Goal: Information Seeking & Learning: Learn about a topic

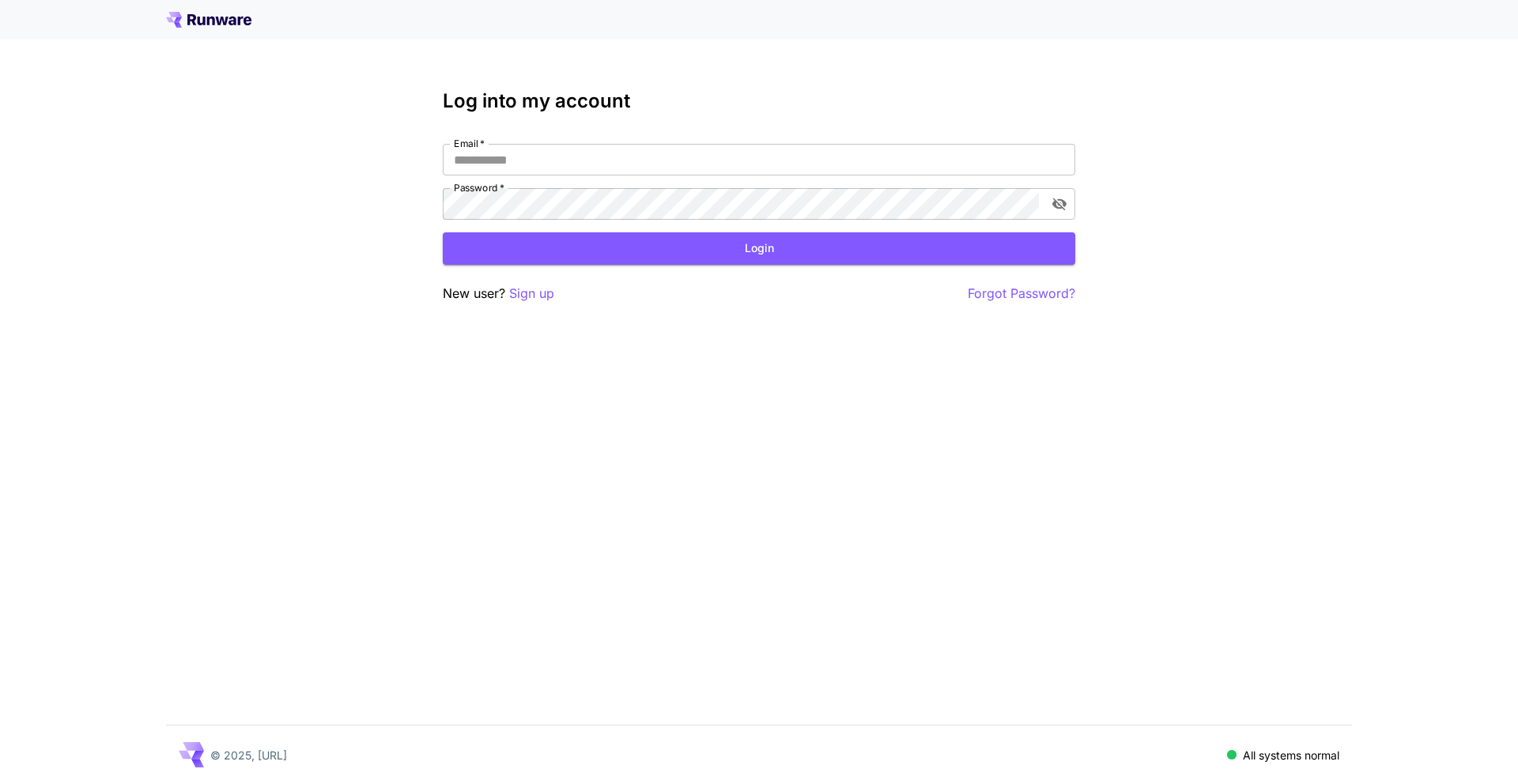
type input "**********"
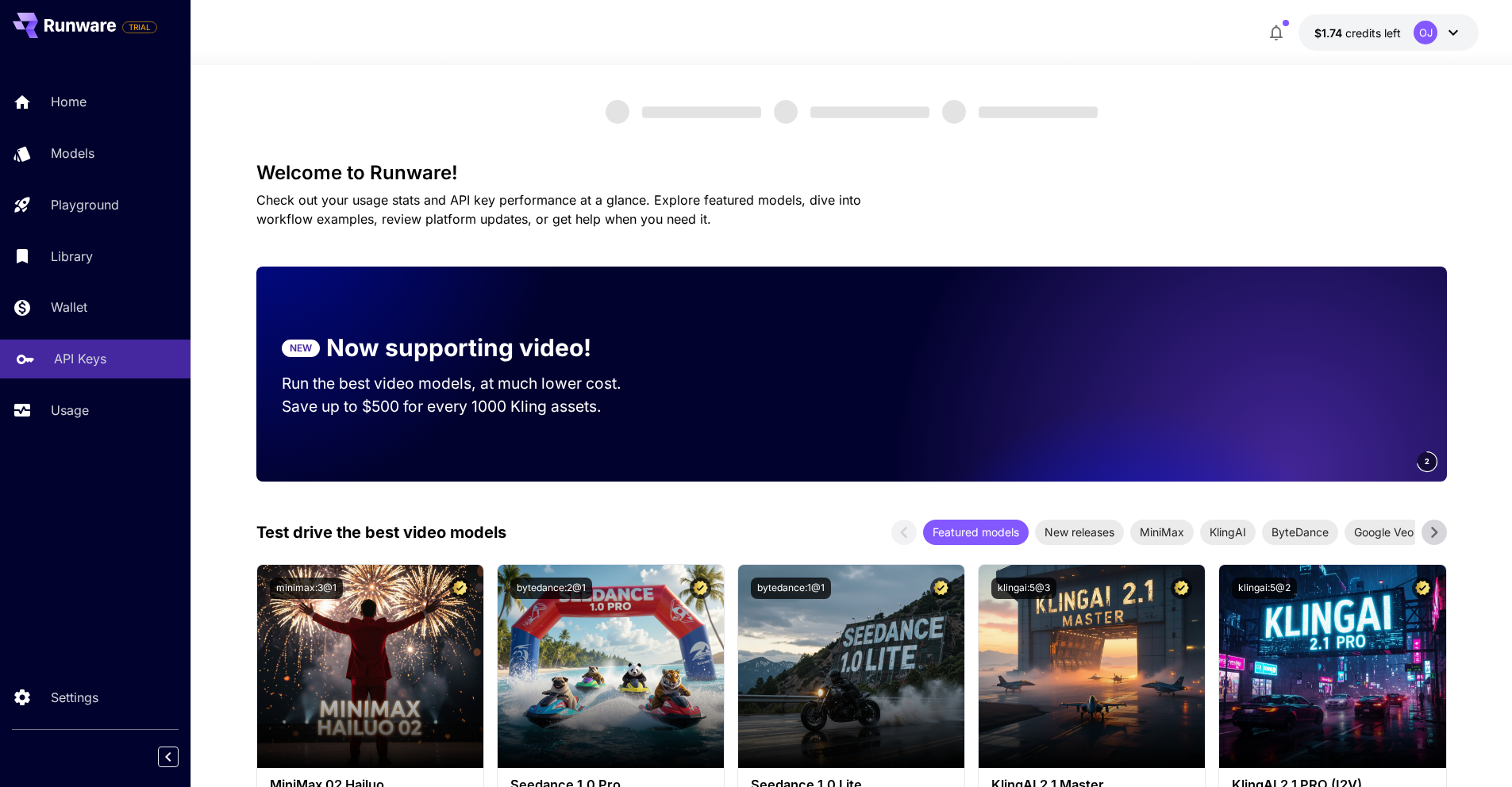
click at [85, 360] on p "API Keys" at bounding box center [80, 358] width 52 height 19
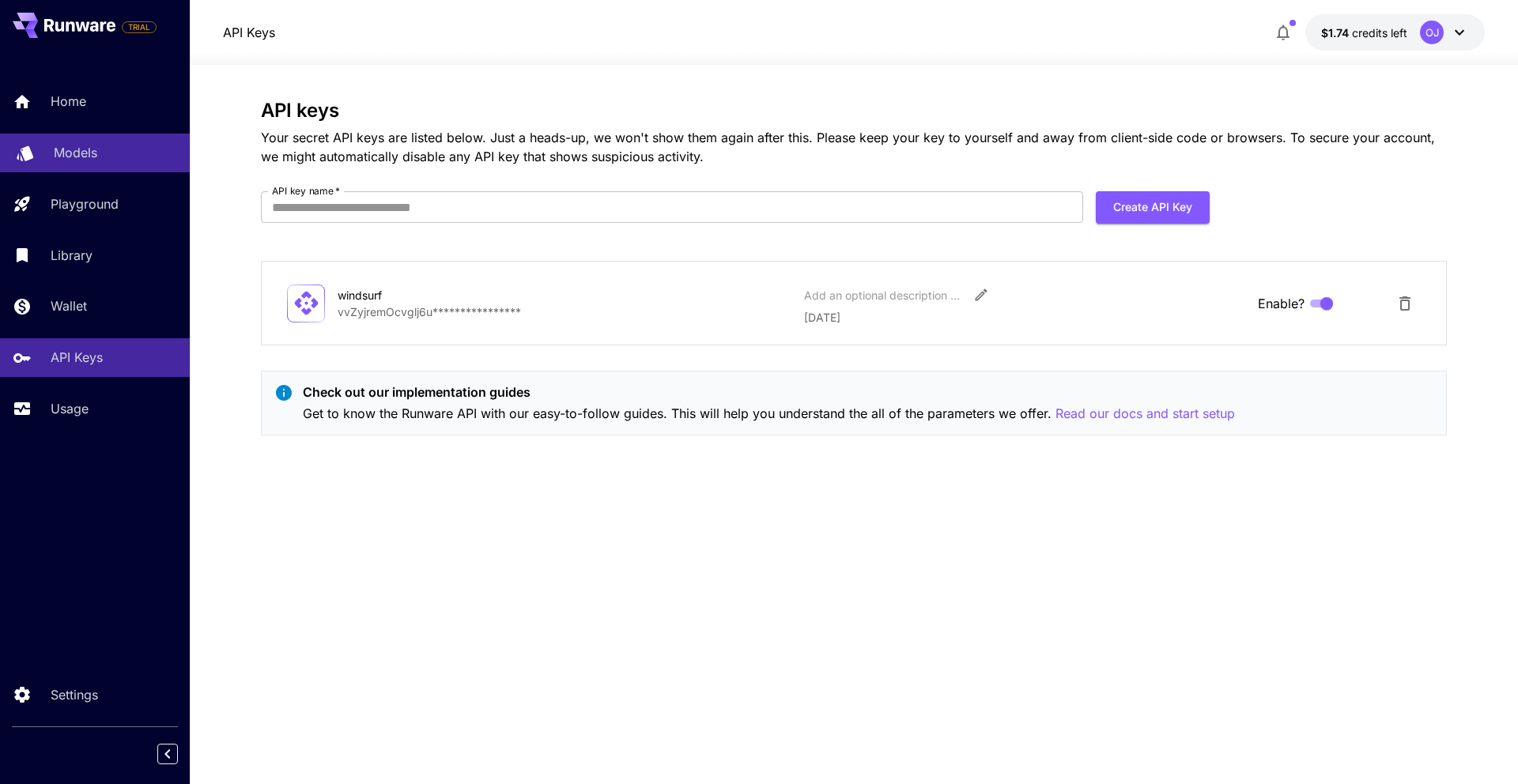
click at [91, 155] on p "Models" at bounding box center [75, 152] width 44 height 19
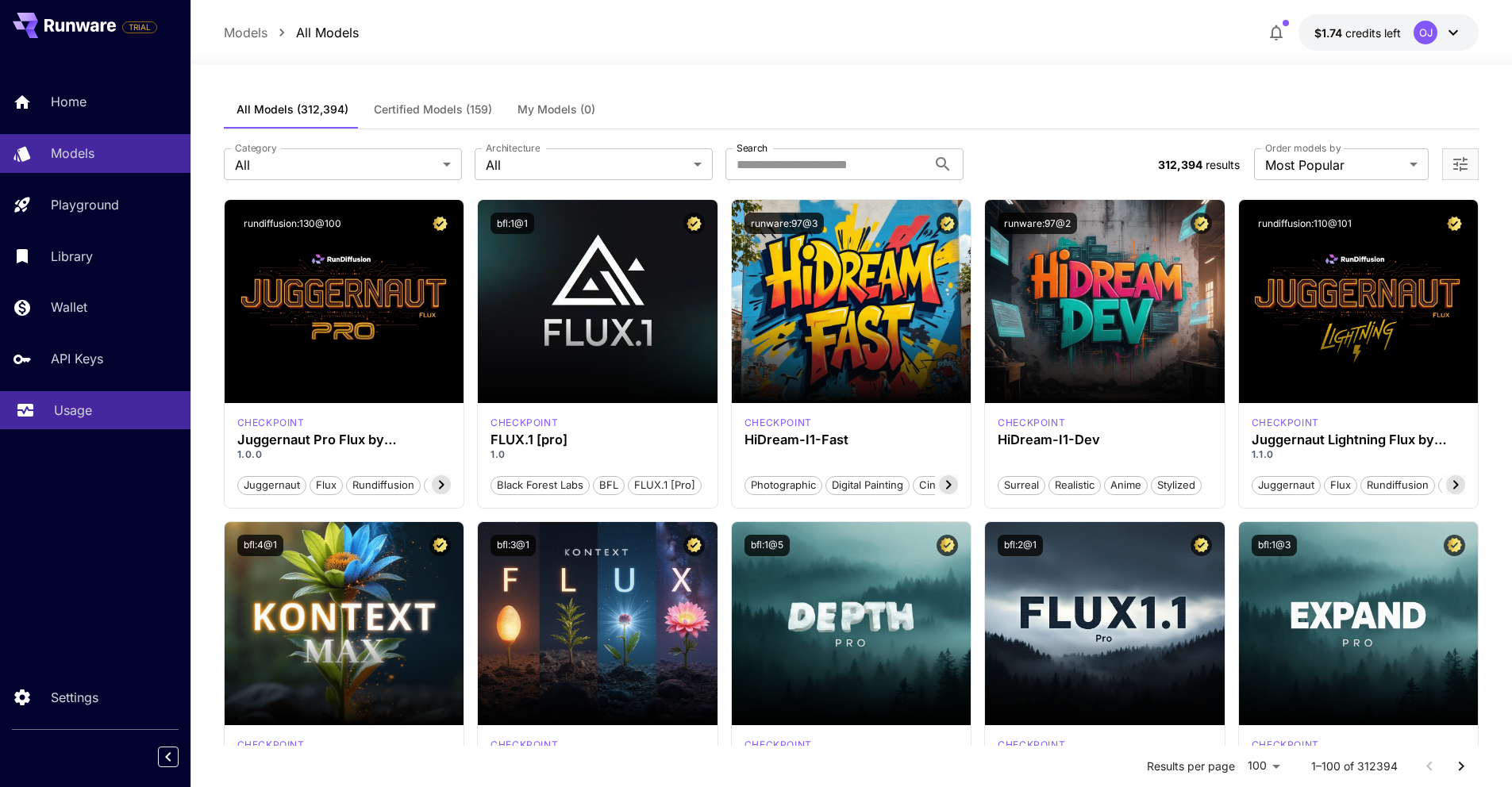
click at [81, 403] on p "Usage" at bounding box center [73, 410] width 38 height 19
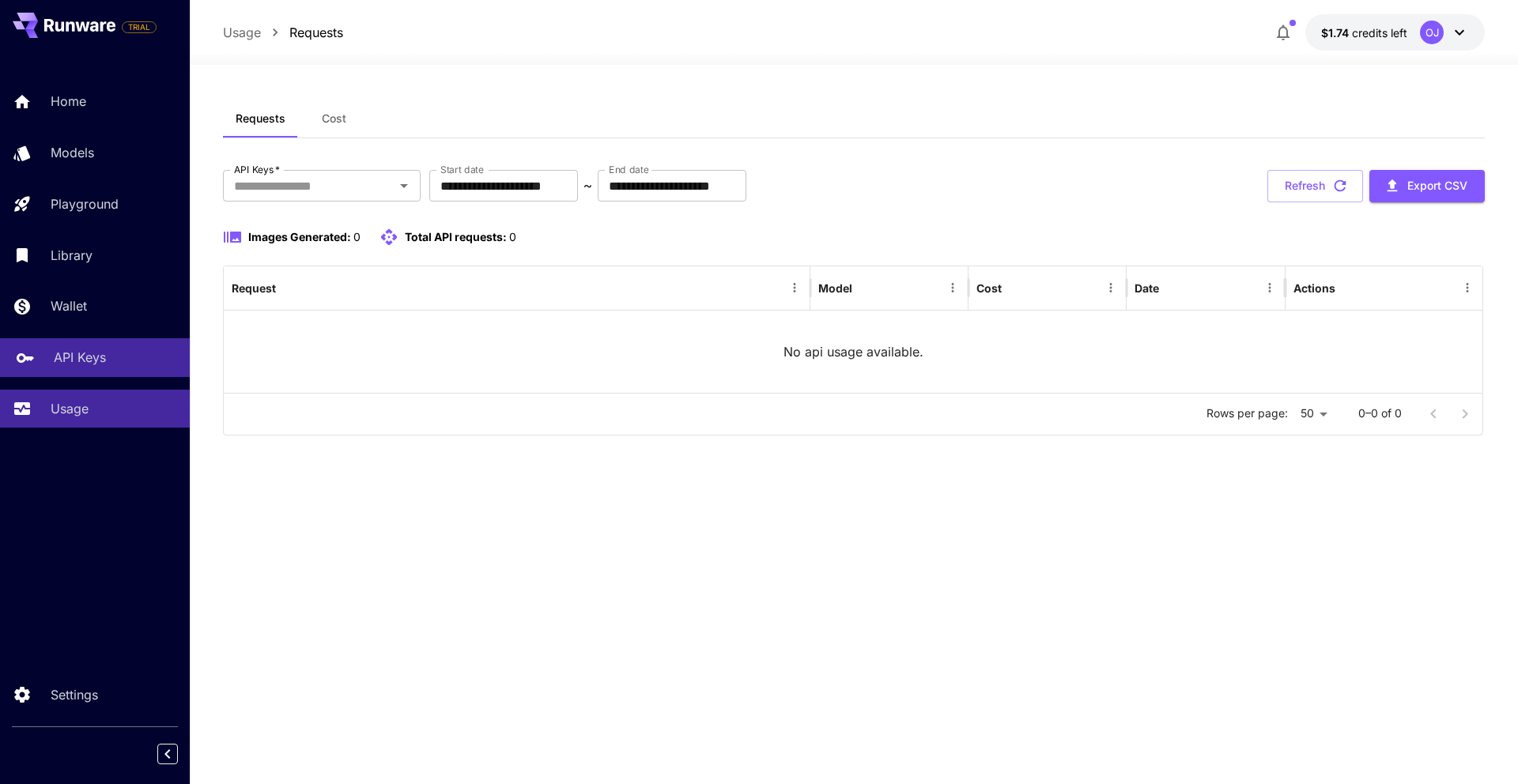
click at [61, 352] on p "API Keys" at bounding box center [80, 357] width 52 height 19
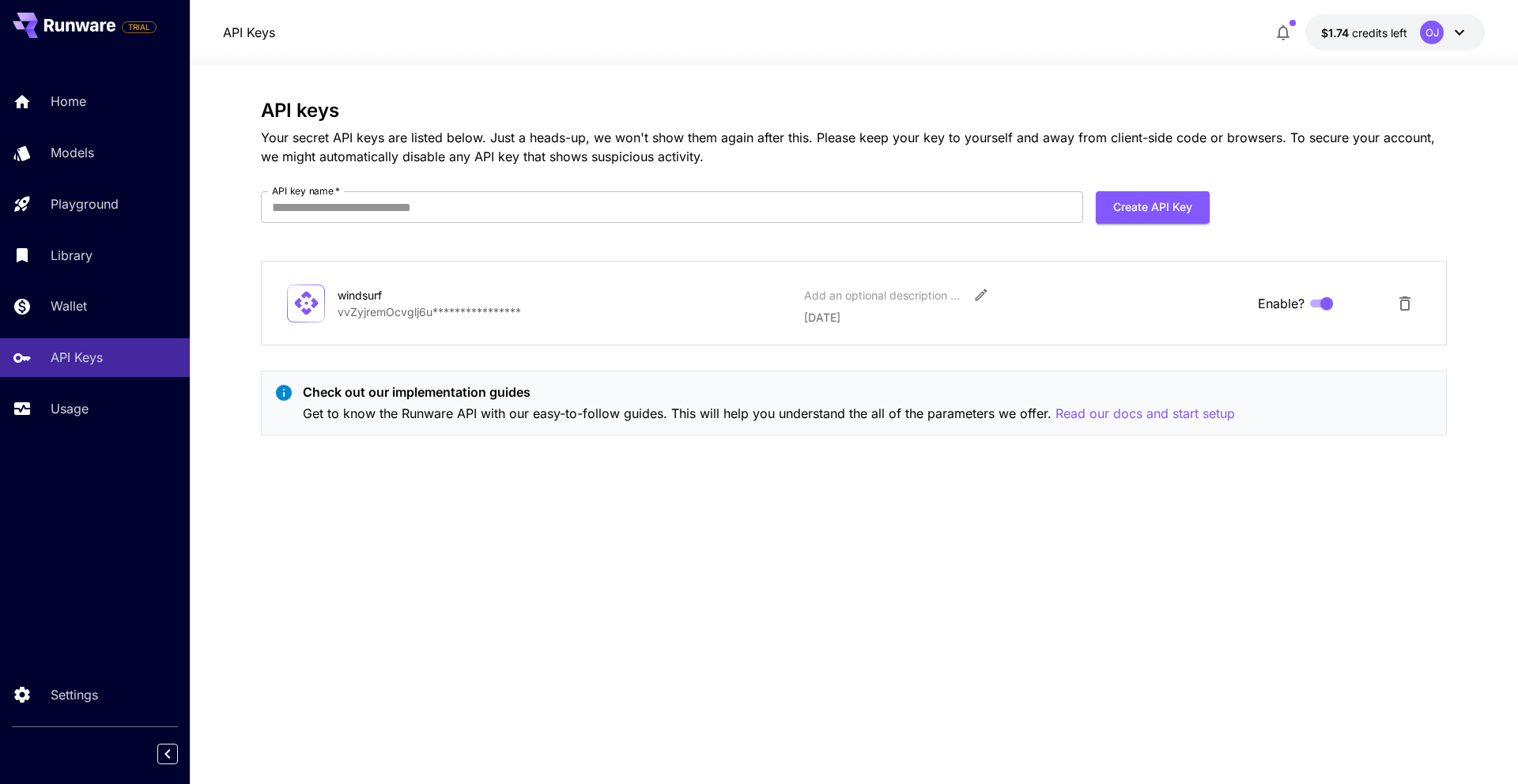
click at [1391, 10] on div "API Keys $1.74 credits left OJ" at bounding box center [854, 32] width 1328 height 65
click at [1387, 22] on button "$1.74 credits left OJ" at bounding box center [1395, 32] width 179 height 37
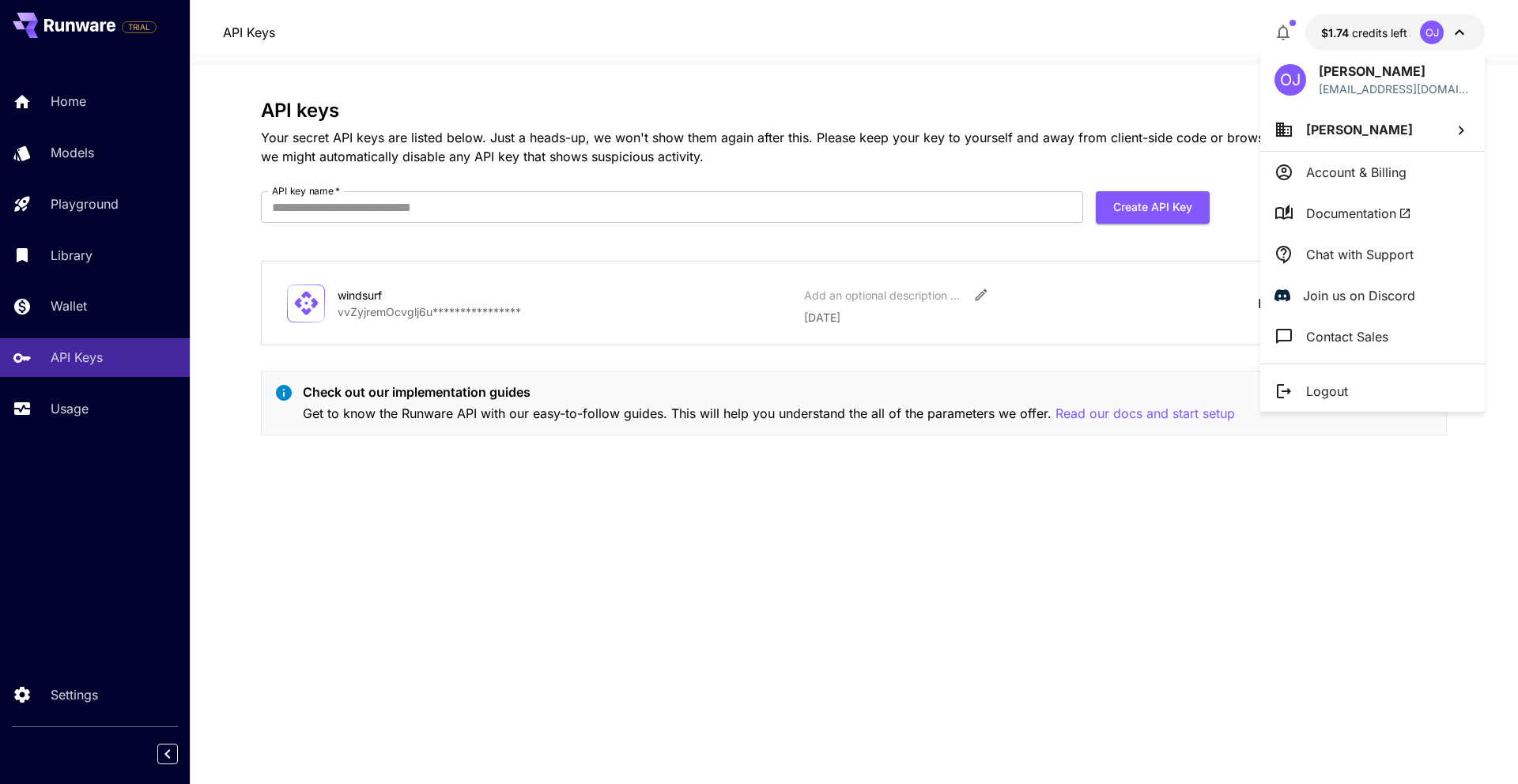
click at [1352, 165] on p "Account & Billing" at bounding box center [1356, 172] width 100 height 19
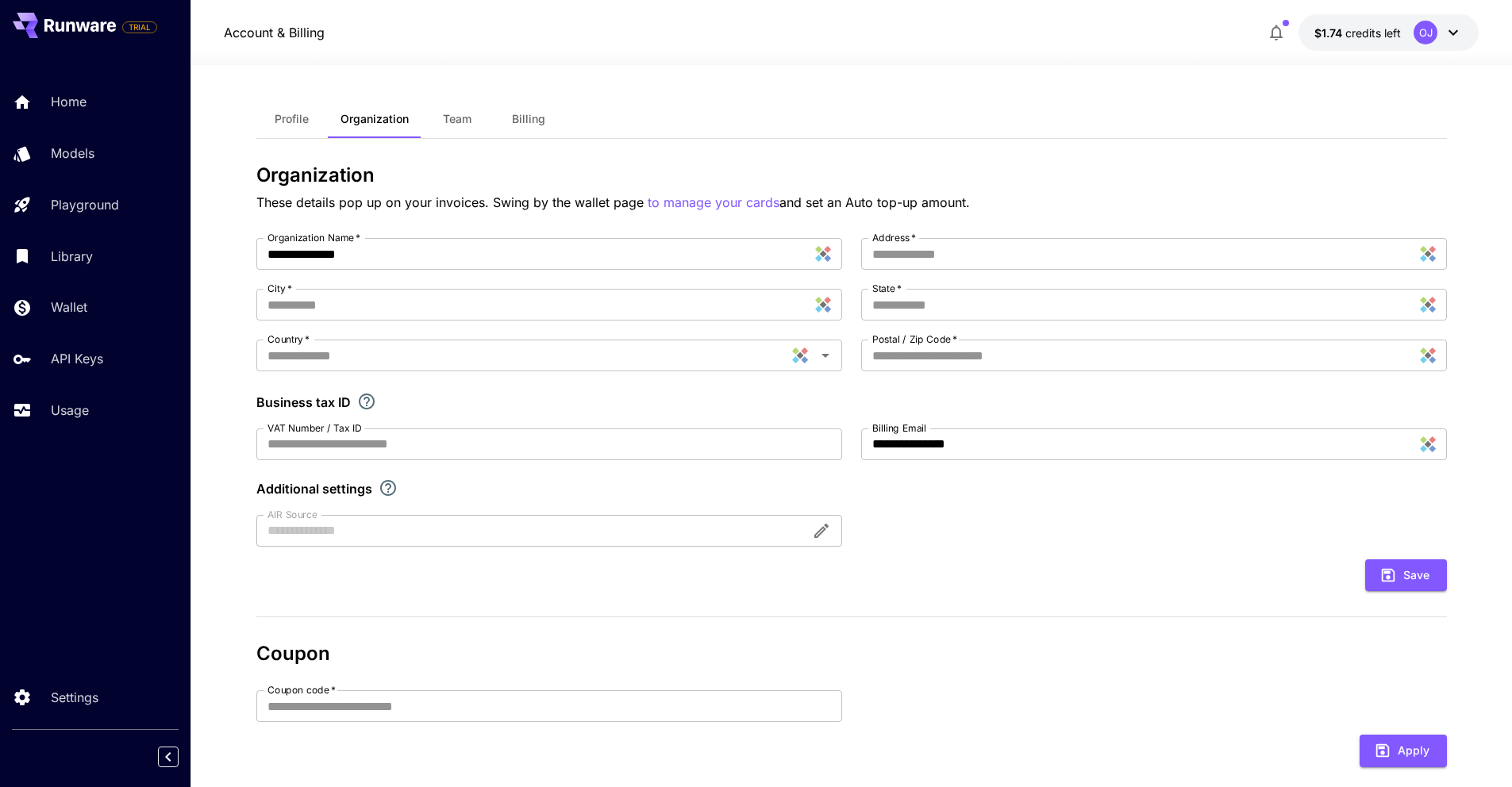
click at [521, 121] on span "Billing" at bounding box center [528, 119] width 33 height 14
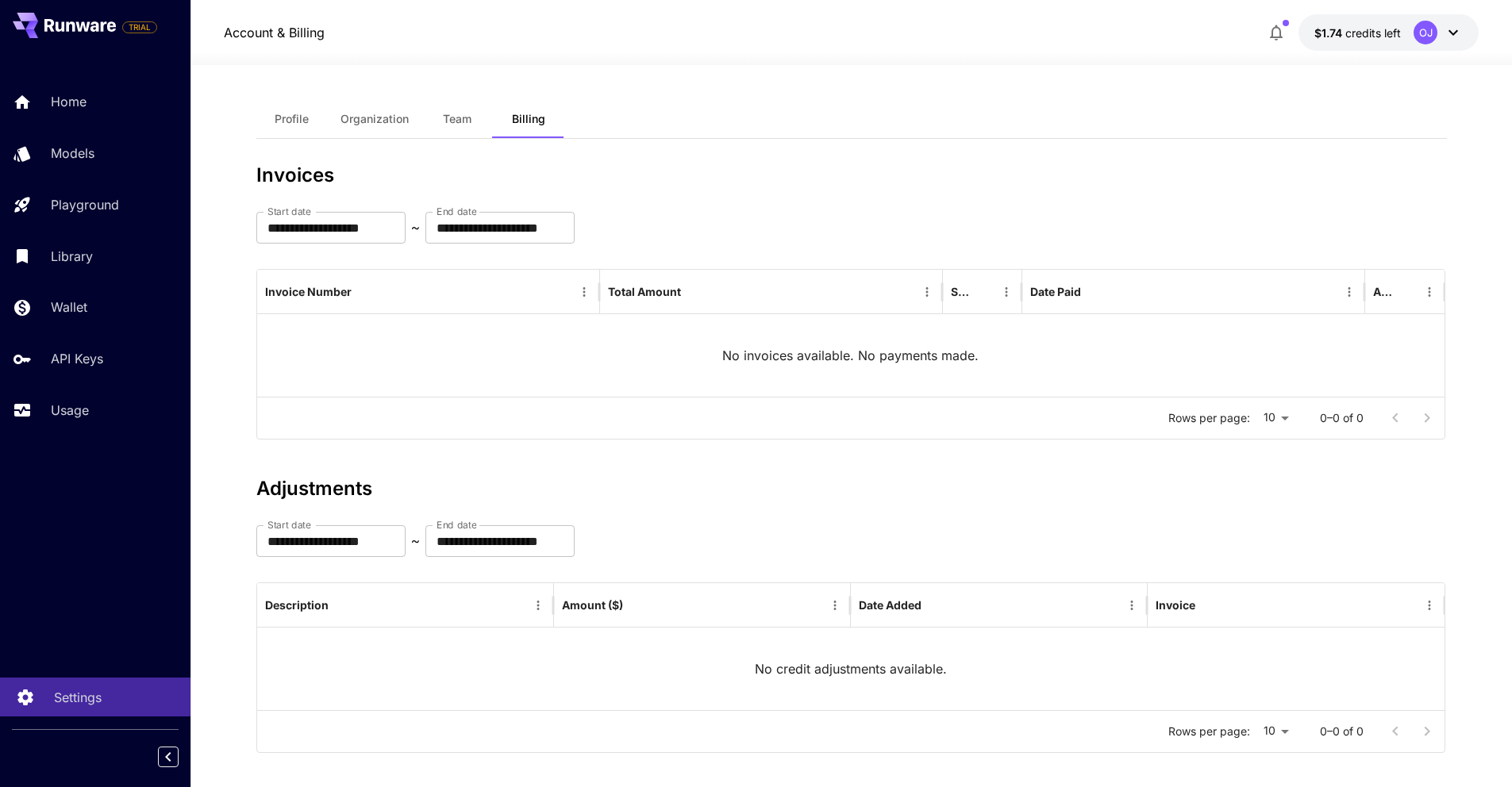
click at [82, 692] on p "Settings" at bounding box center [77, 697] width 48 height 19
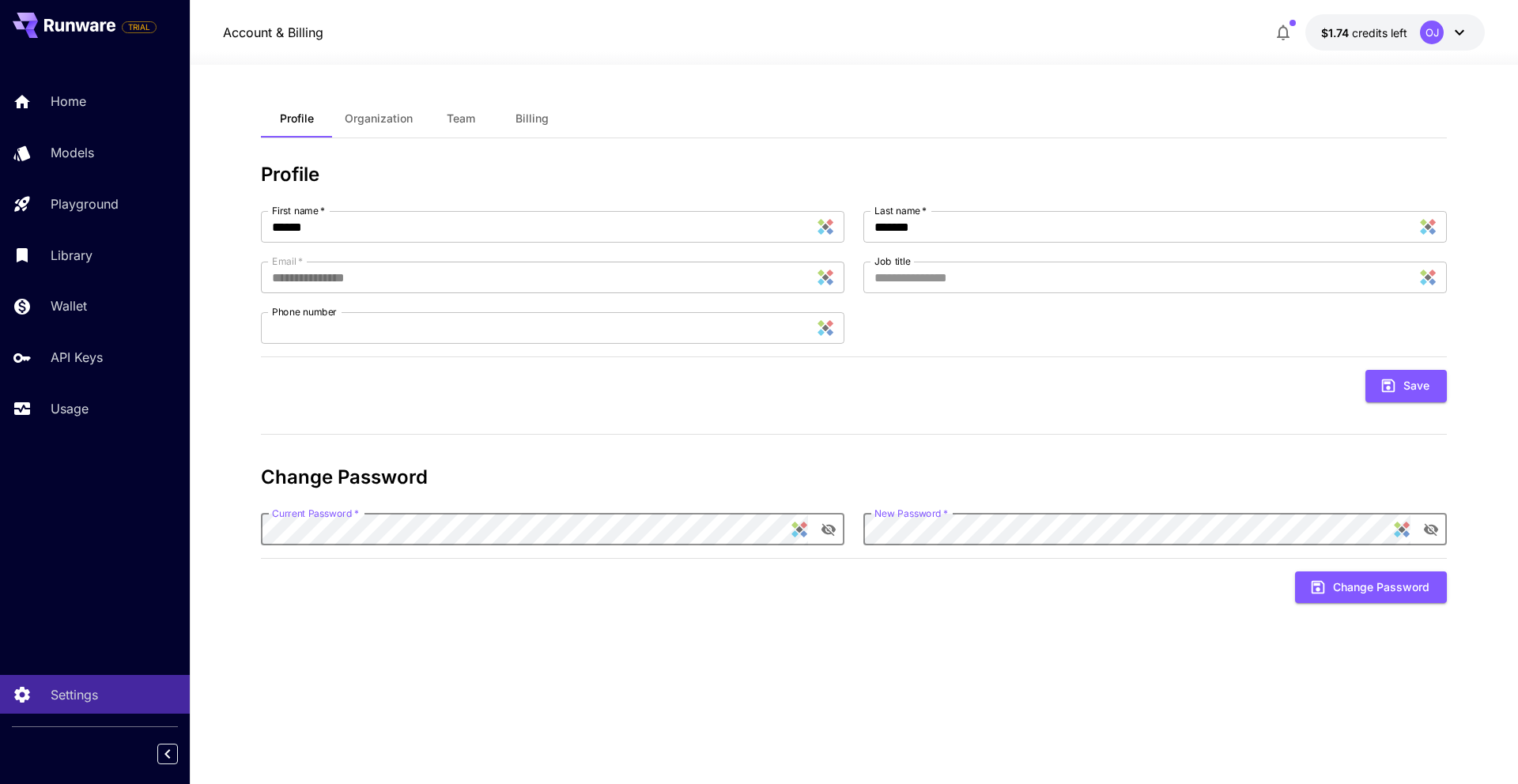
drag, startPoint x: 1428, startPoint y: 50, endPoint x: 1397, endPoint y: 50, distance: 31.0
click at [1415, 47] on div at bounding box center [854, 55] width 1328 height 19
click at [1388, 20] on button "$1.74 credits left OJ" at bounding box center [1395, 32] width 179 height 37
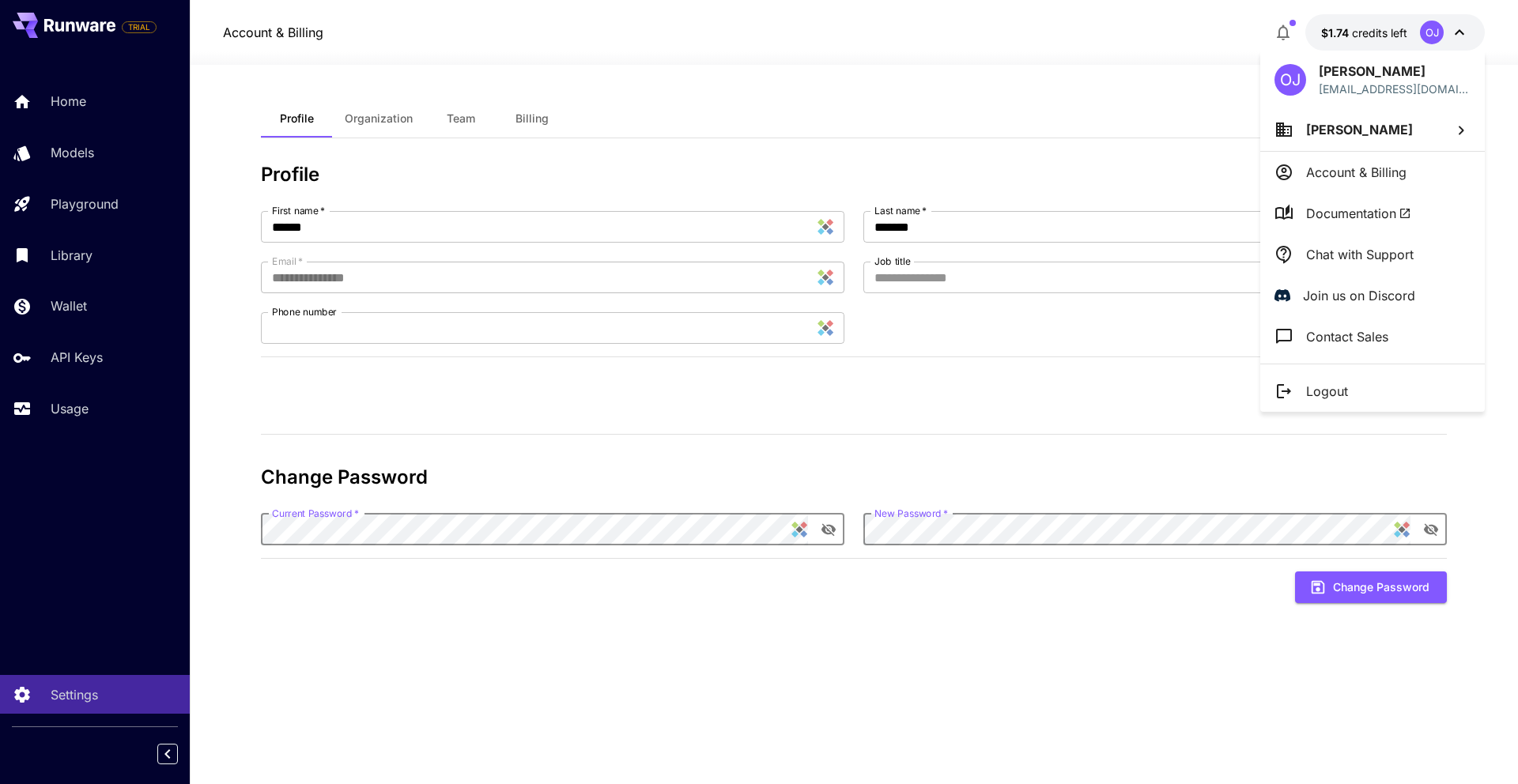
click at [1325, 211] on span "Documentation" at bounding box center [1358, 213] width 105 height 19
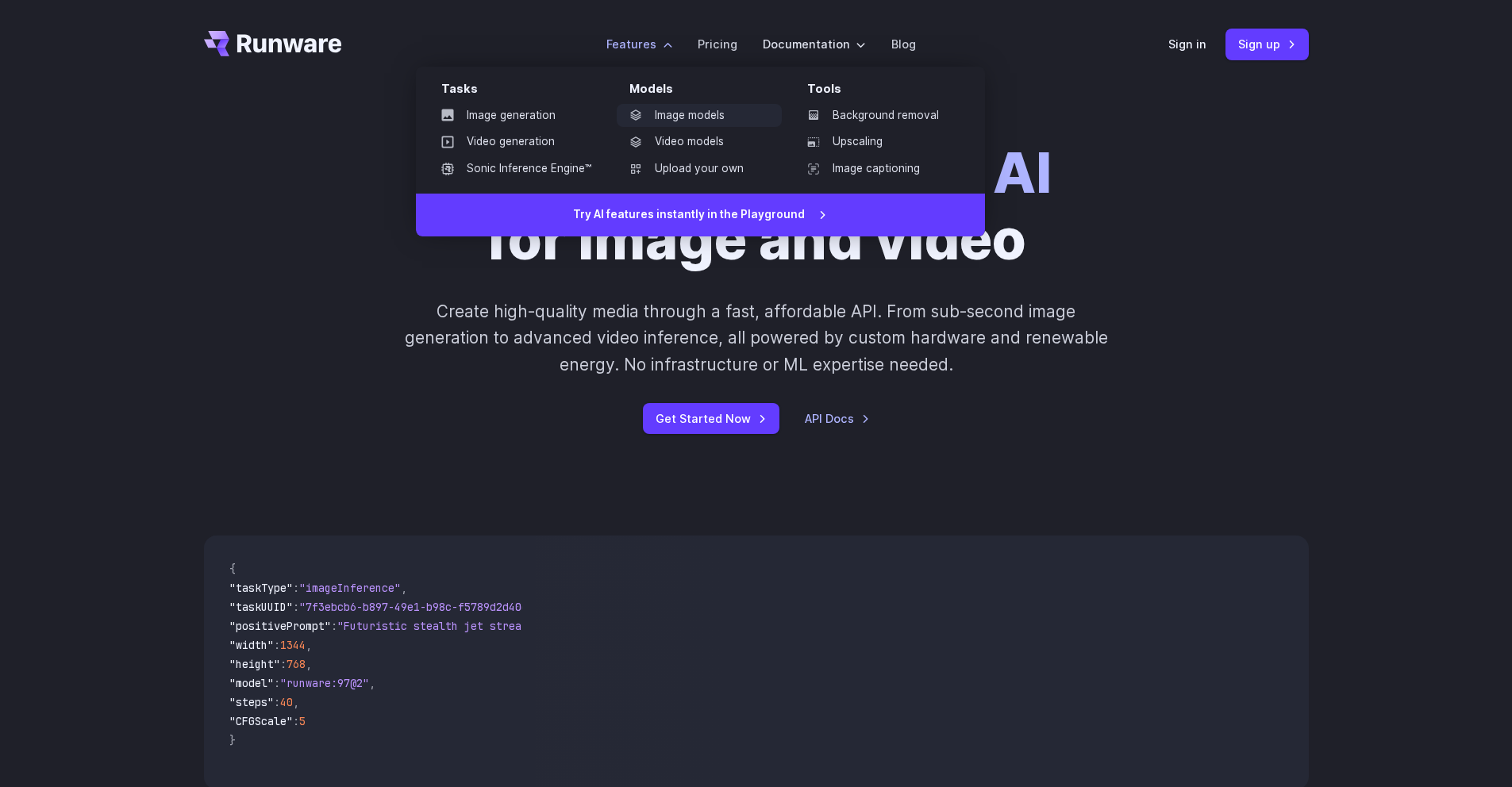
click at [670, 124] on link "Image models" at bounding box center [699, 116] width 166 height 23
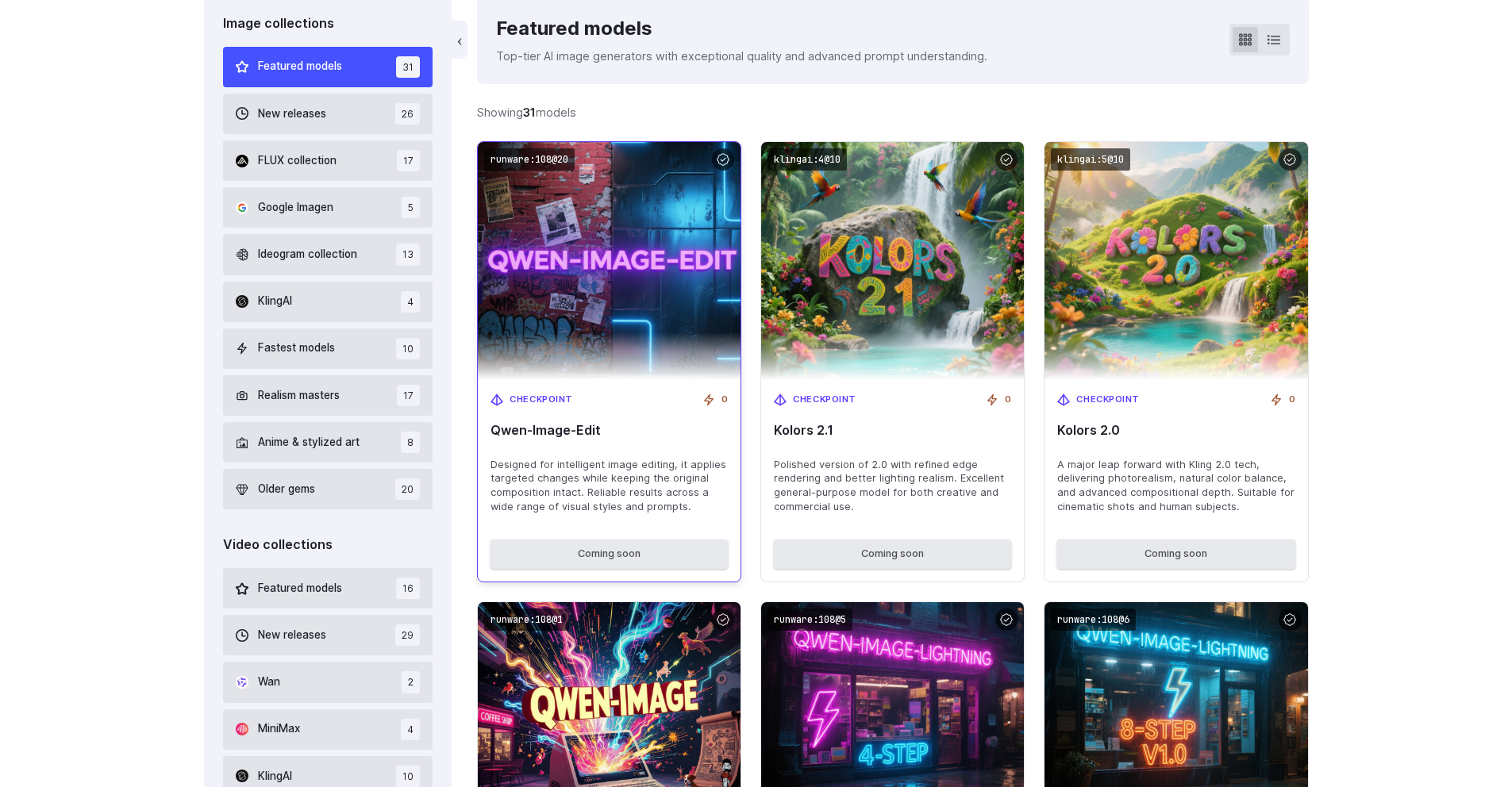
scroll to position [476, 0]
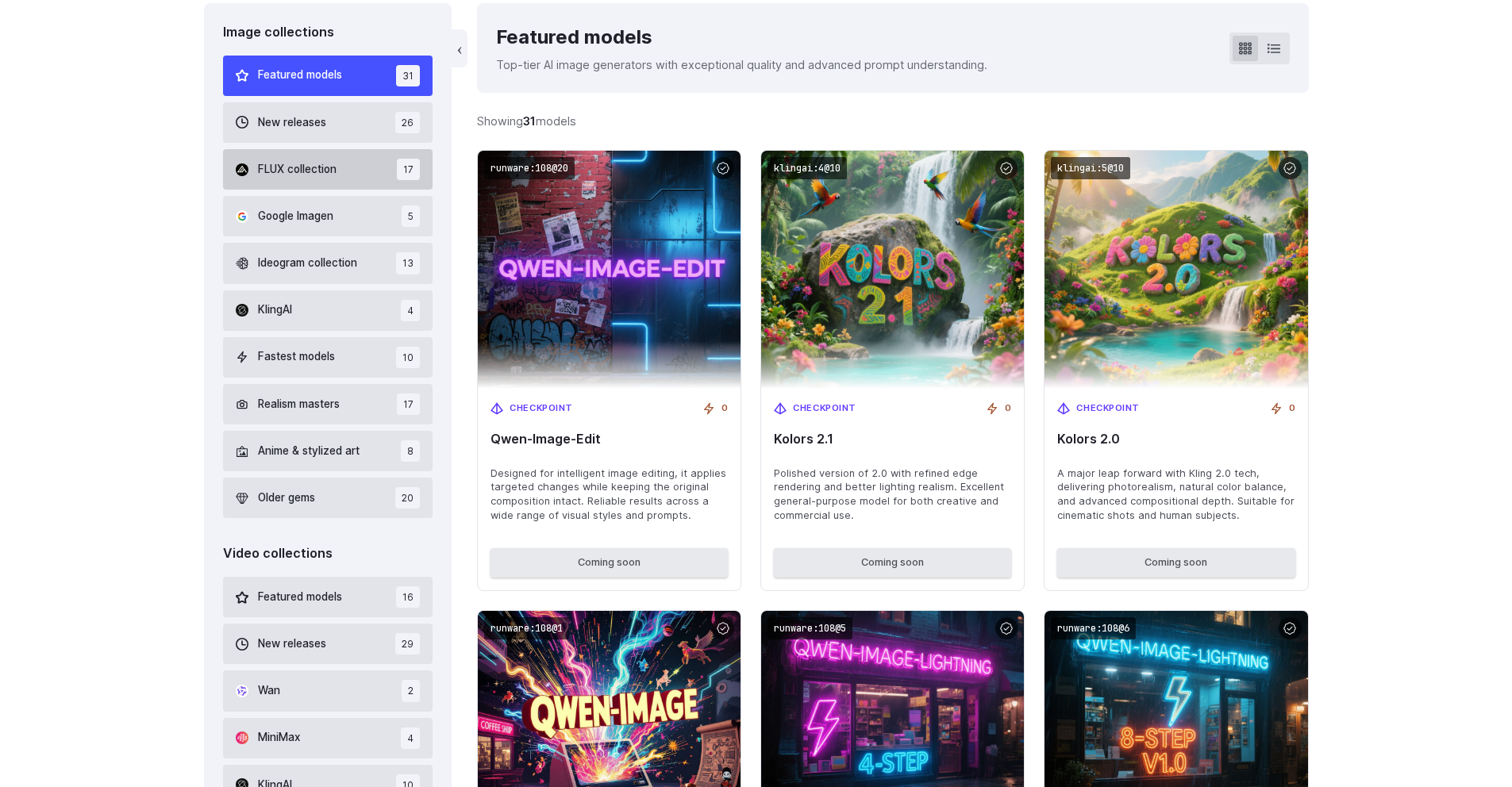
click at [313, 169] on span "FLUX collection" at bounding box center [297, 169] width 78 height 17
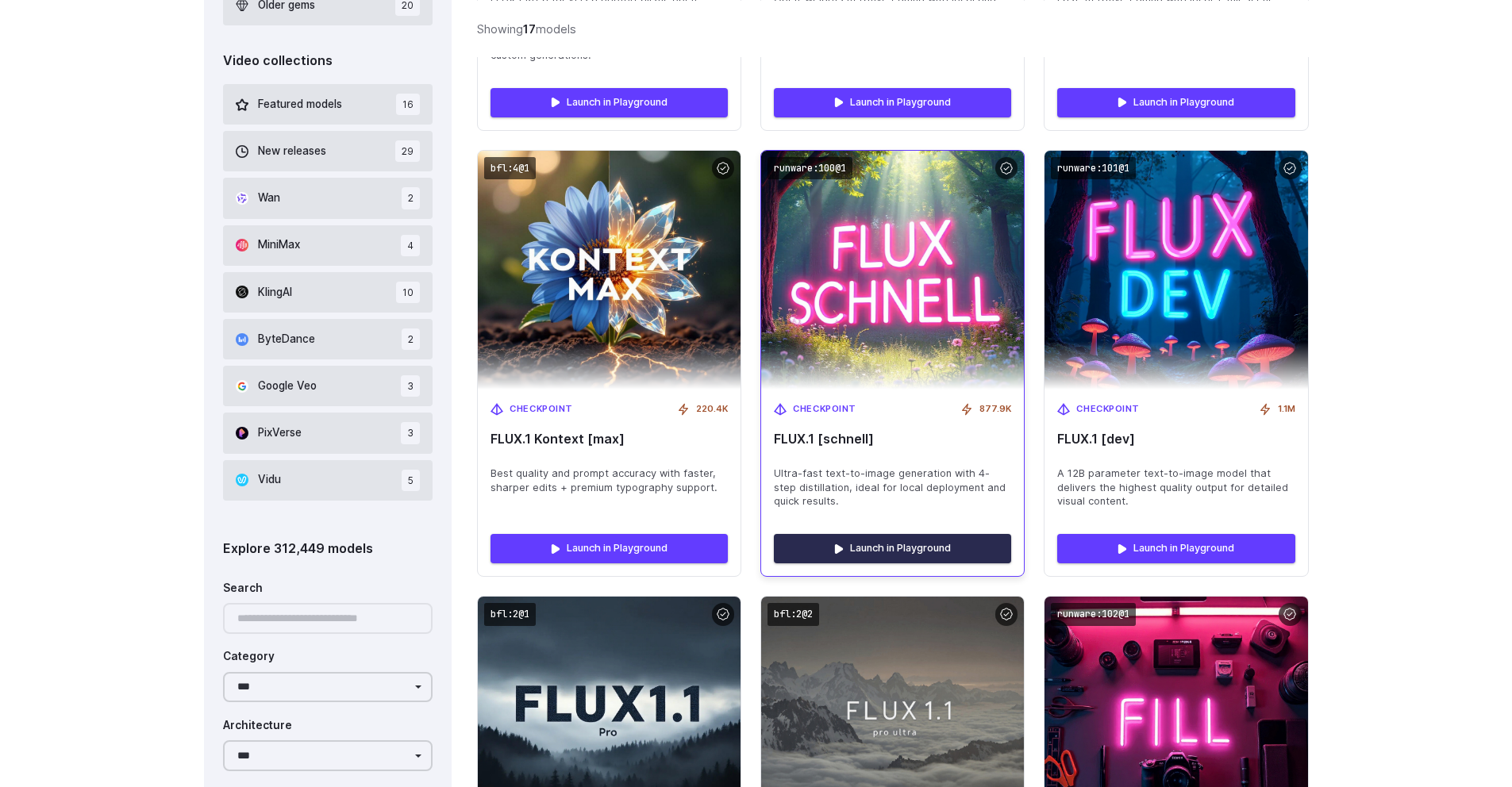
scroll to position [934, 0]
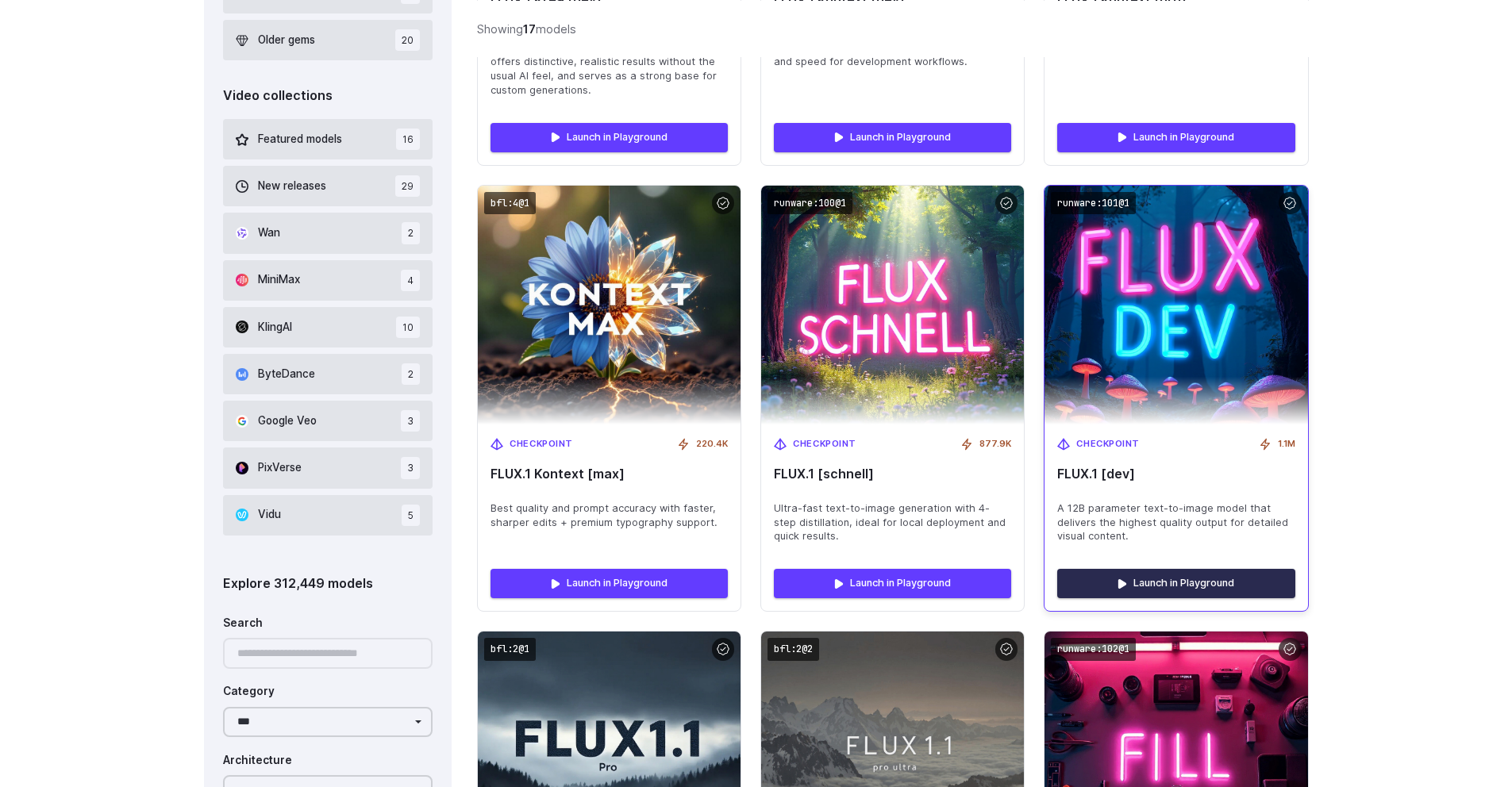
click at [1121, 588] on link "Launch in Playground" at bounding box center [1176, 584] width 237 height 29
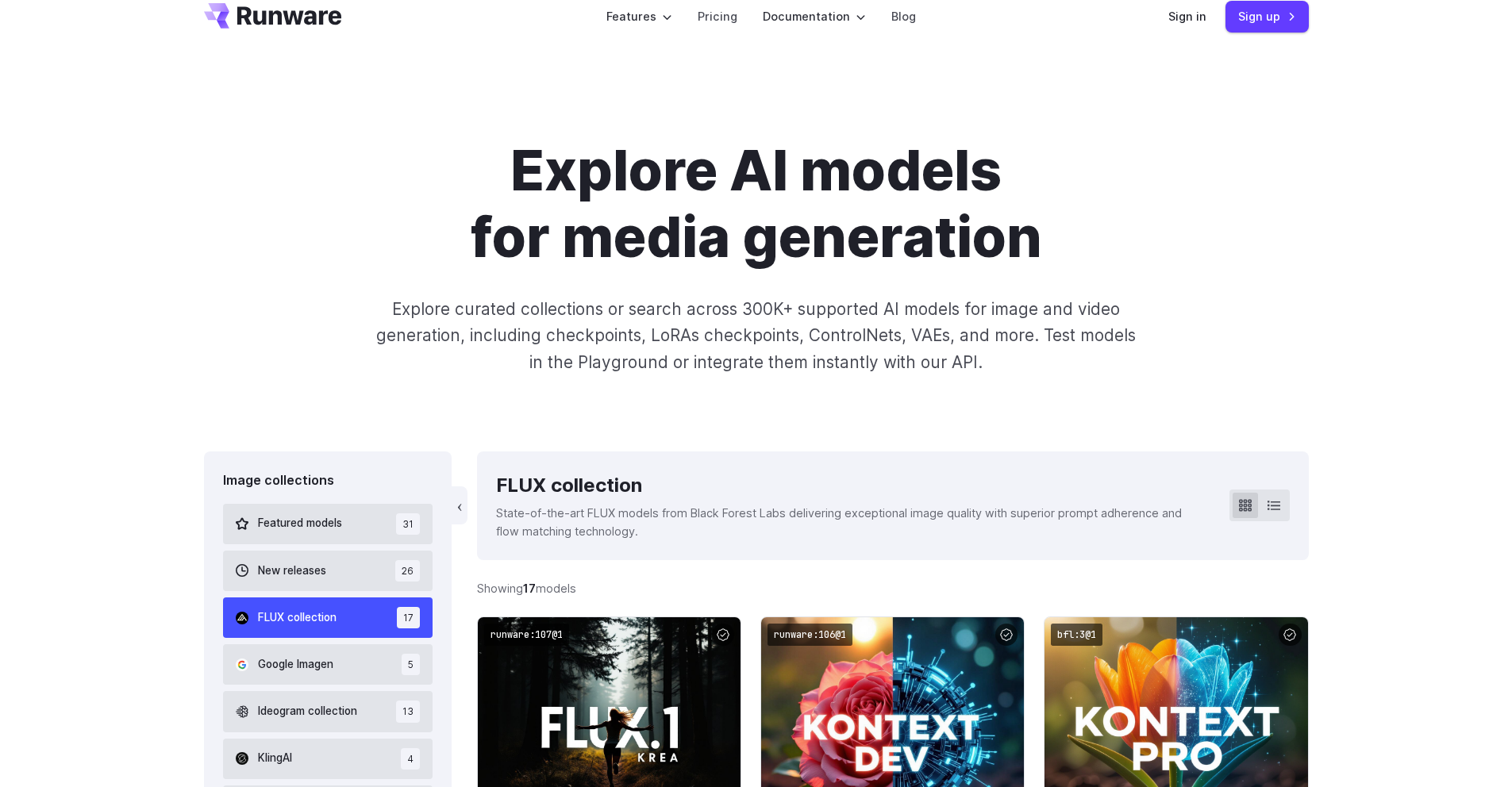
scroll to position [0, 0]
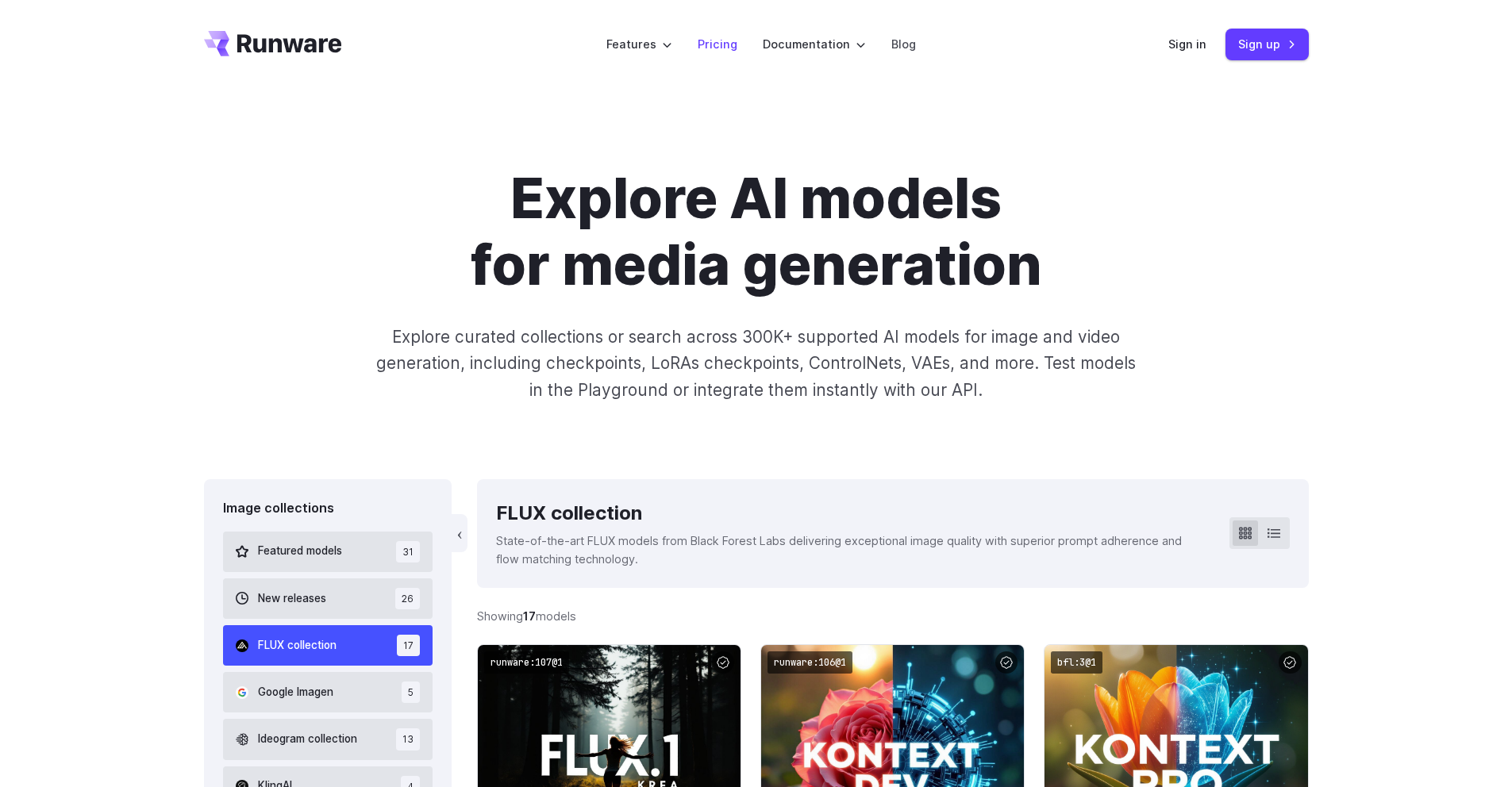
click at [720, 49] on link "Pricing" at bounding box center [717, 44] width 40 height 18
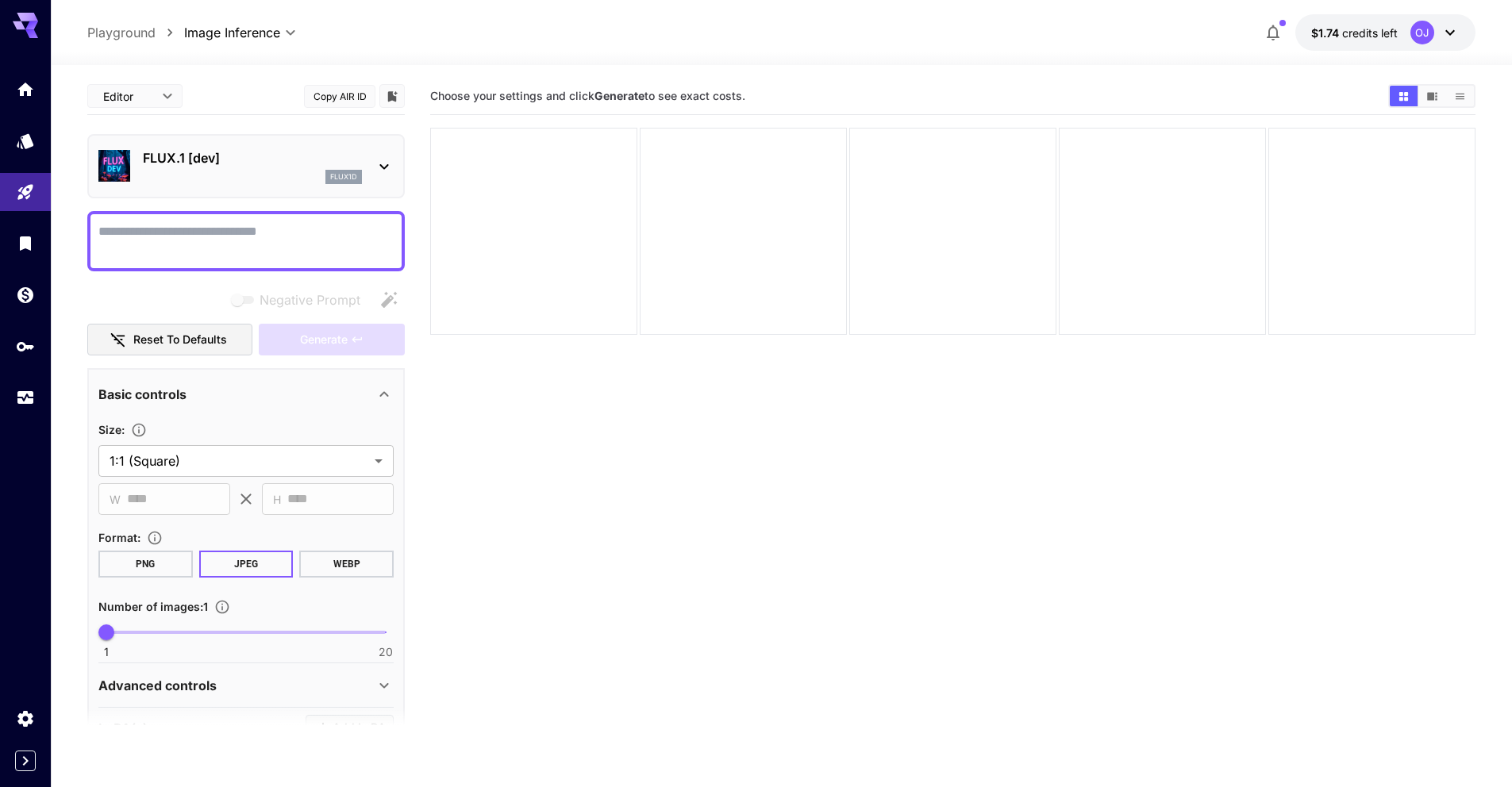
click at [349, 168] on div "FLUX.1 [dev] flux1d" at bounding box center [252, 166] width 219 height 36
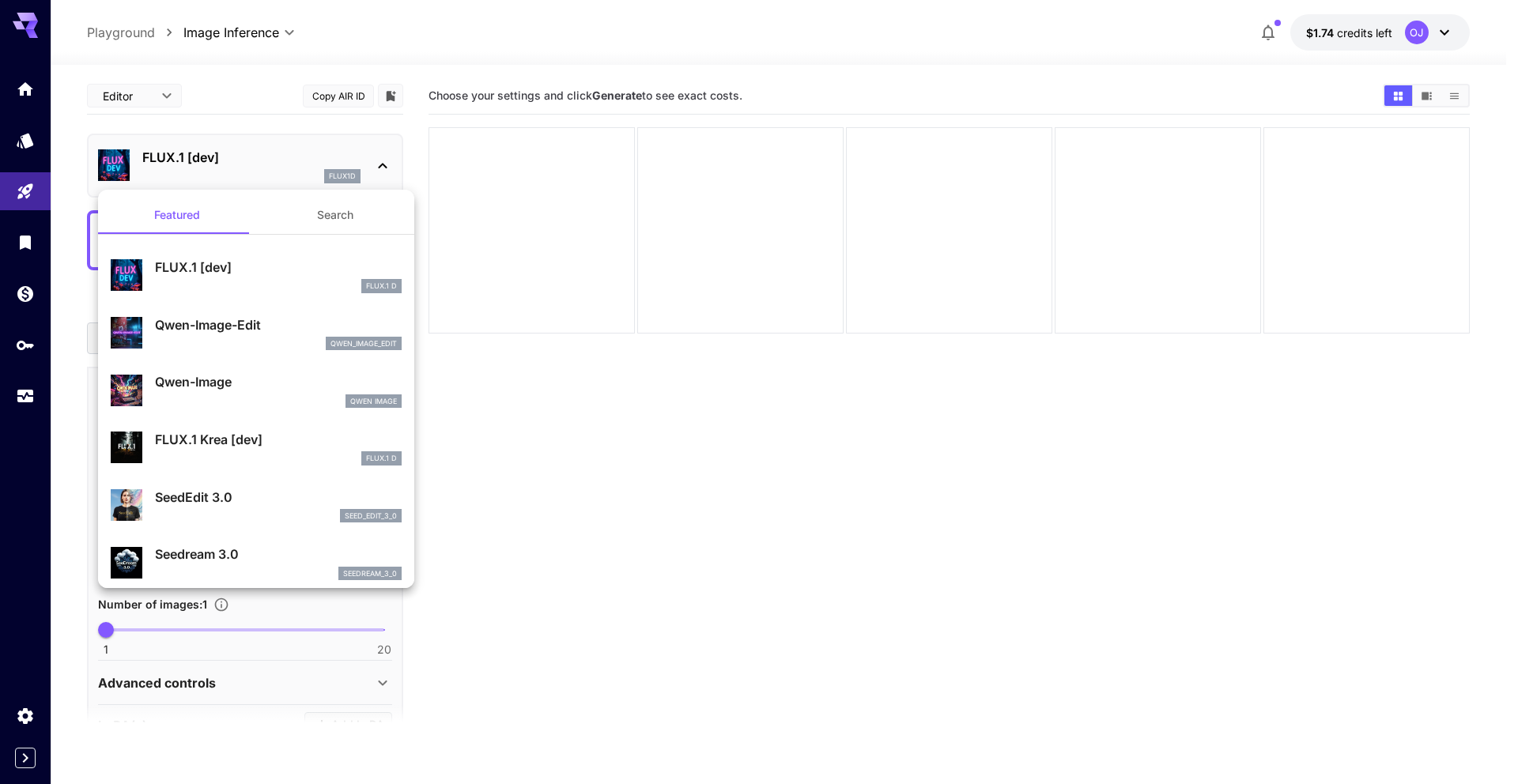
click at [348, 168] on div at bounding box center [759, 392] width 1518 height 784
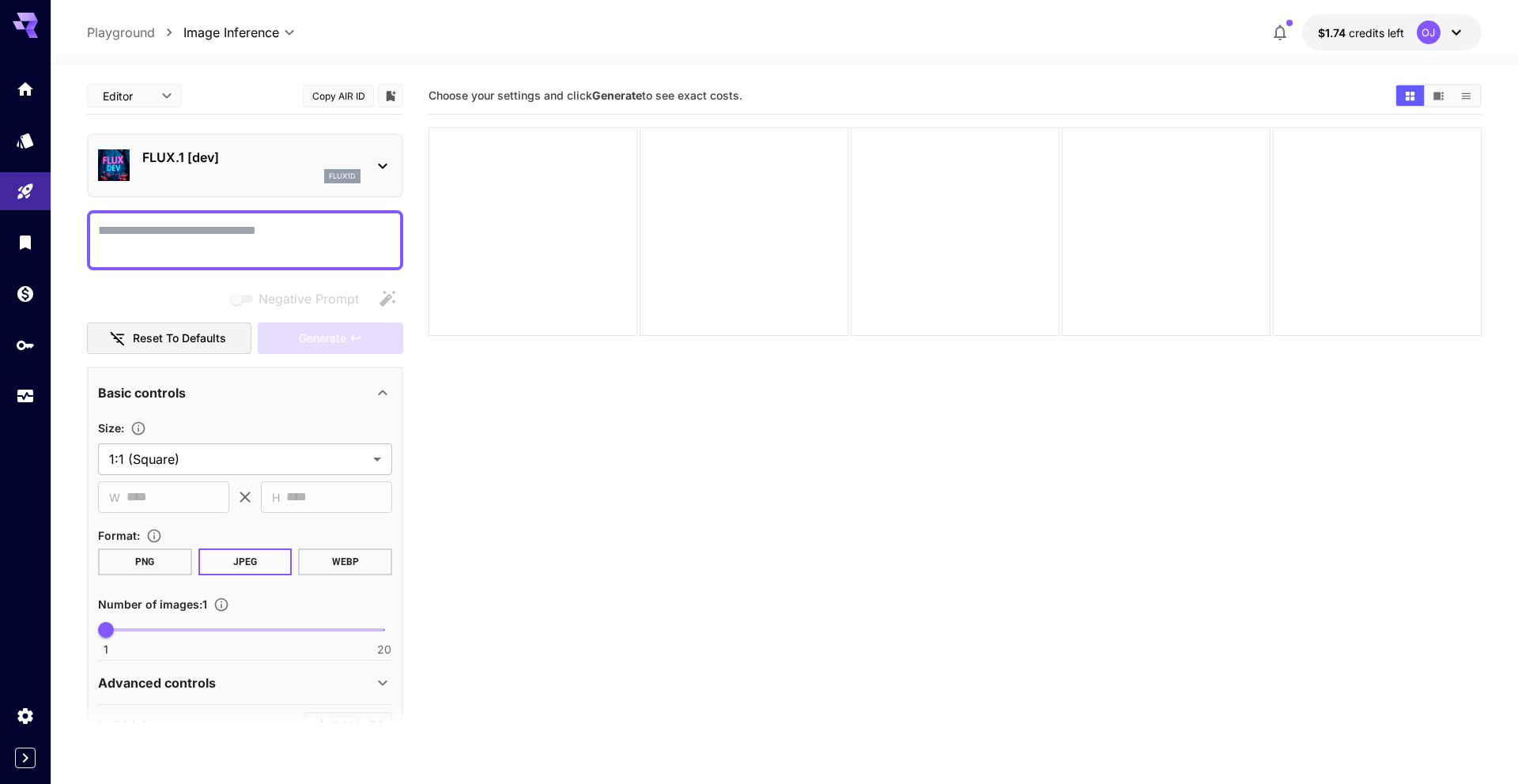
click at [156, 100] on body "**********" at bounding box center [759, 454] width 1518 height 909
click at [162, 98] on div at bounding box center [759, 392] width 1518 height 784
click at [17, 144] on icon "Models" at bounding box center [26, 137] width 19 height 19
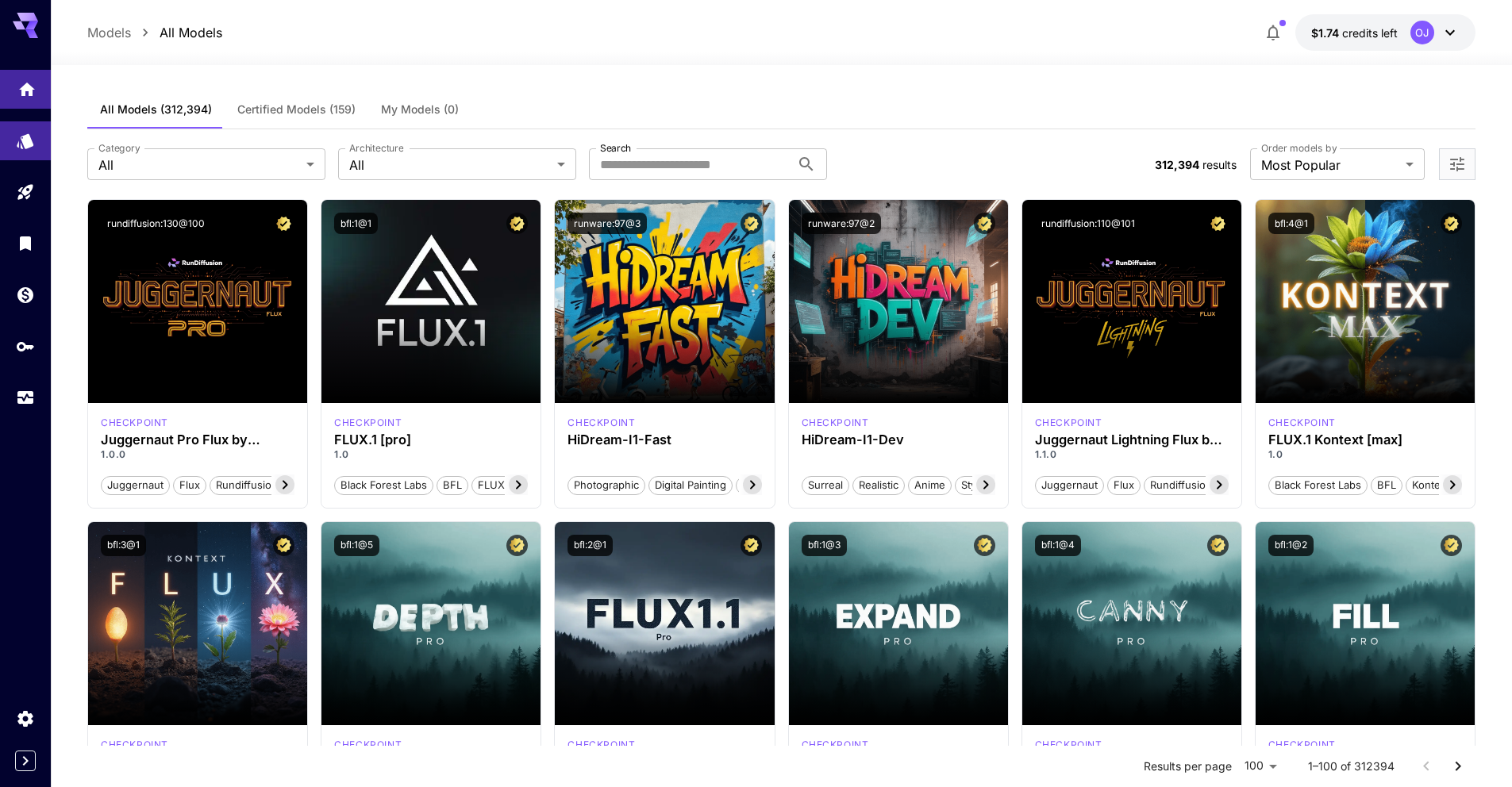
click at [7, 91] on link at bounding box center [25, 89] width 50 height 39
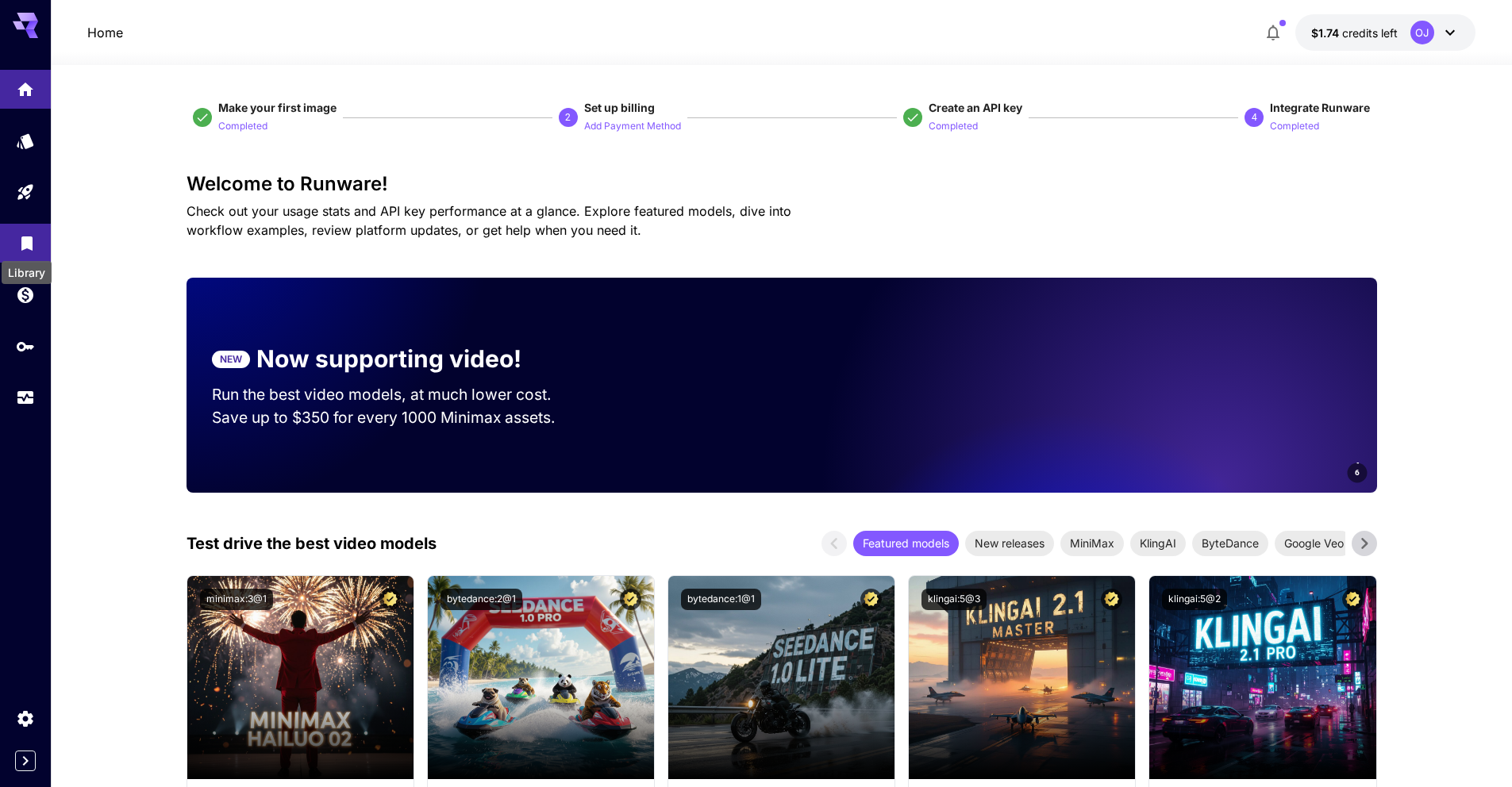
click at [22, 237] on icon "Library" at bounding box center [27, 239] width 11 height 14
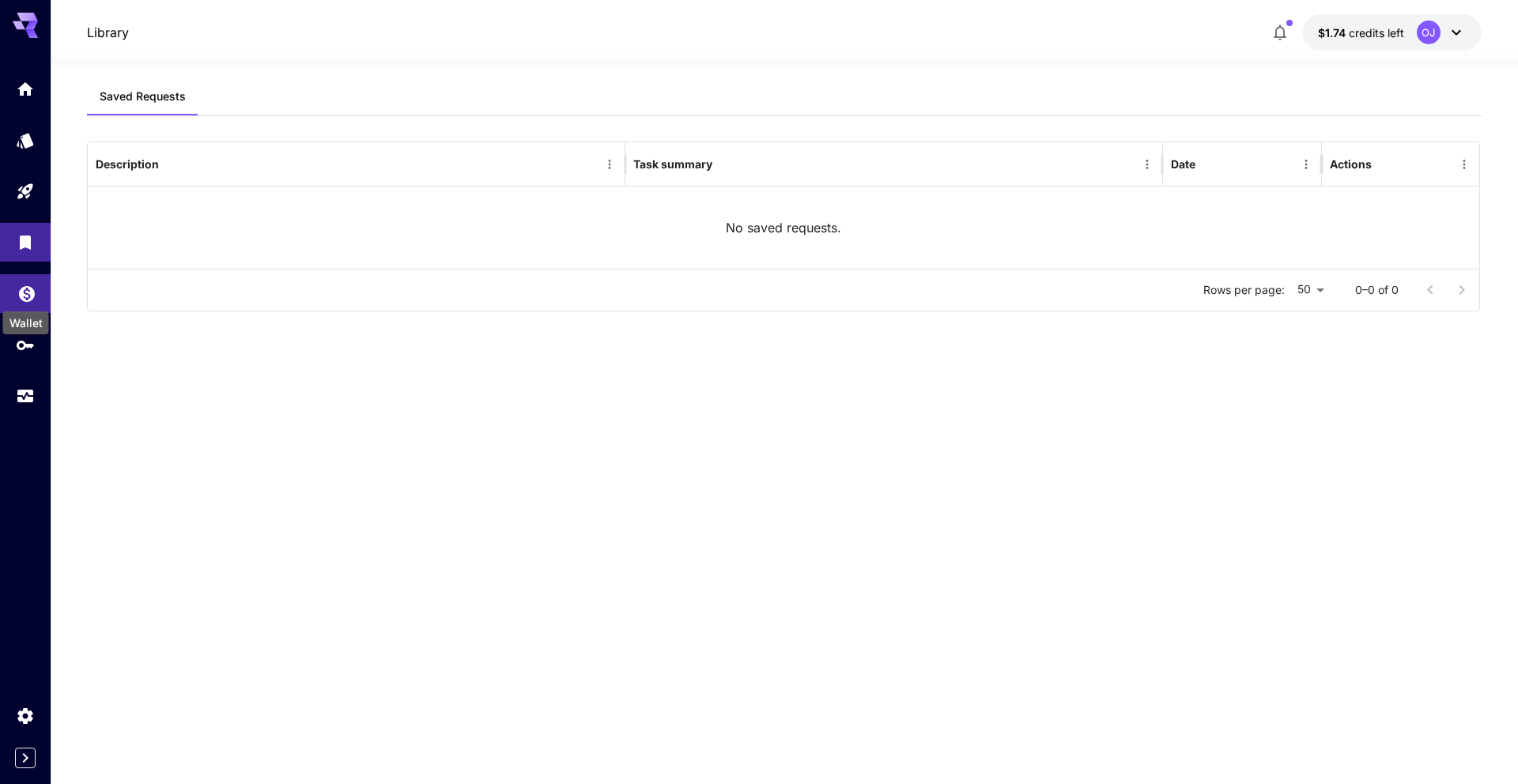
click at [19, 293] on icon "Wallet" at bounding box center [26, 289] width 19 height 19
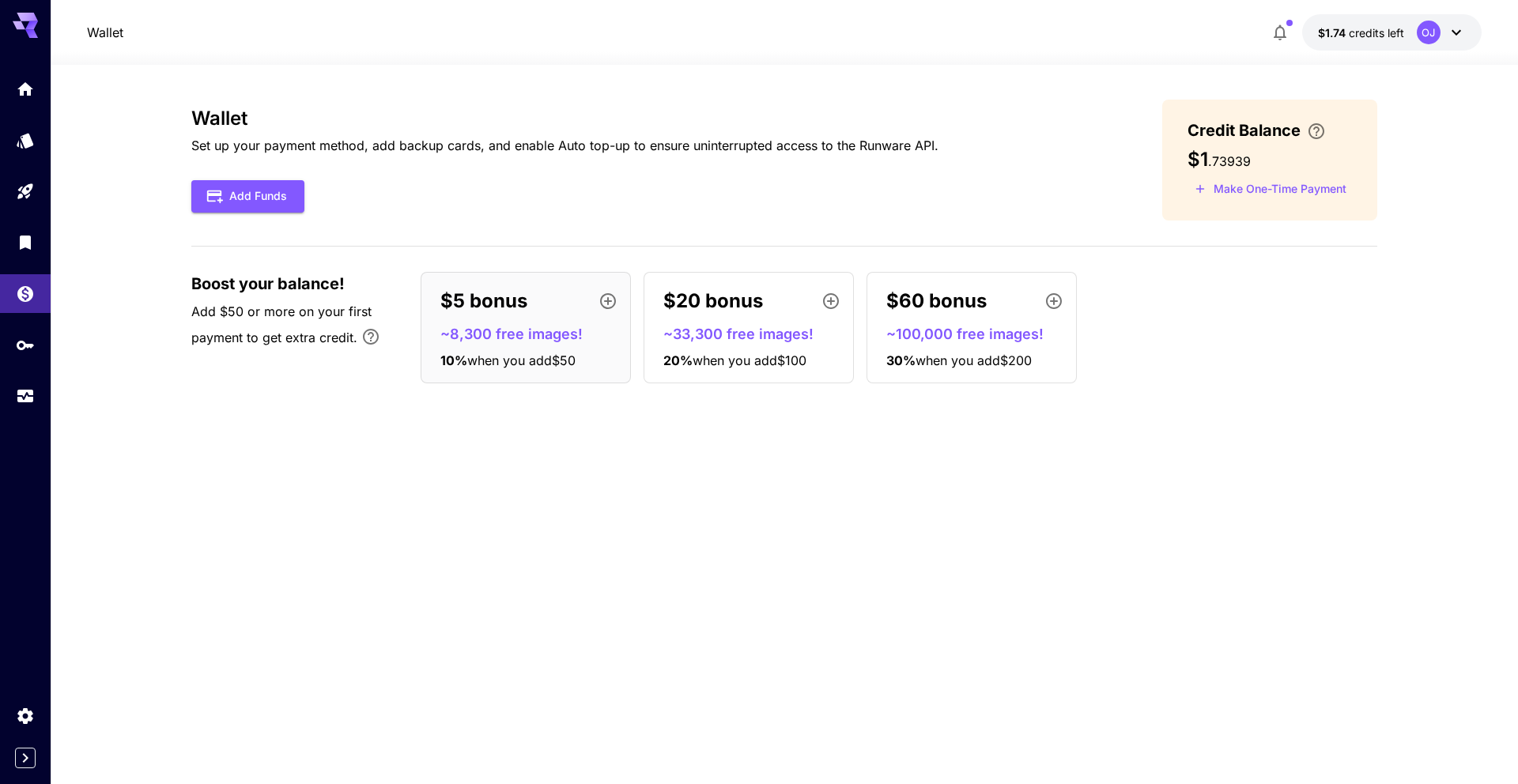
click at [476, 332] on p "~8,300 free images!" at bounding box center [531, 334] width 184 height 22
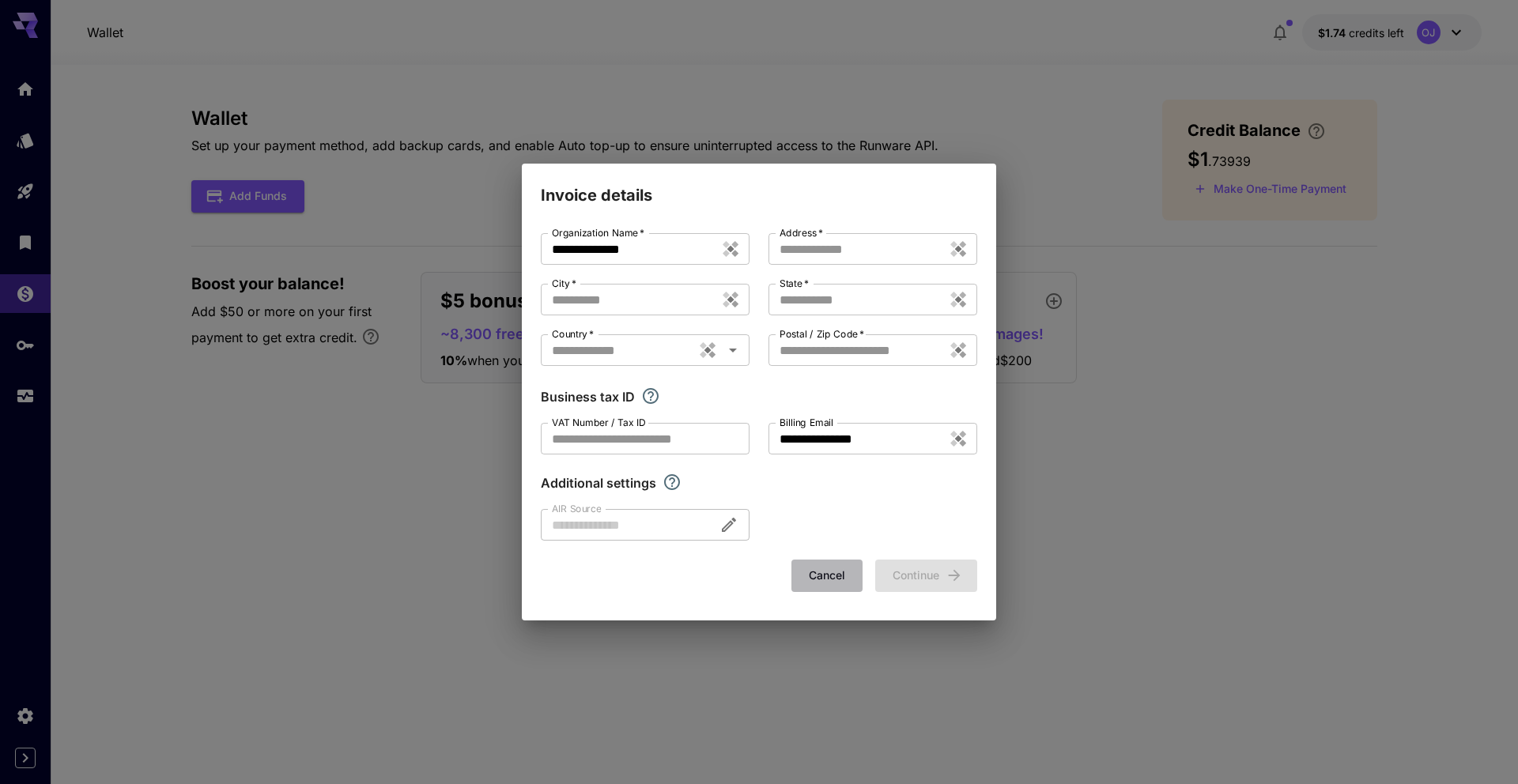
click at [836, 572] on button "Cancel" at bounding box center [826, 576] width 71 height 32
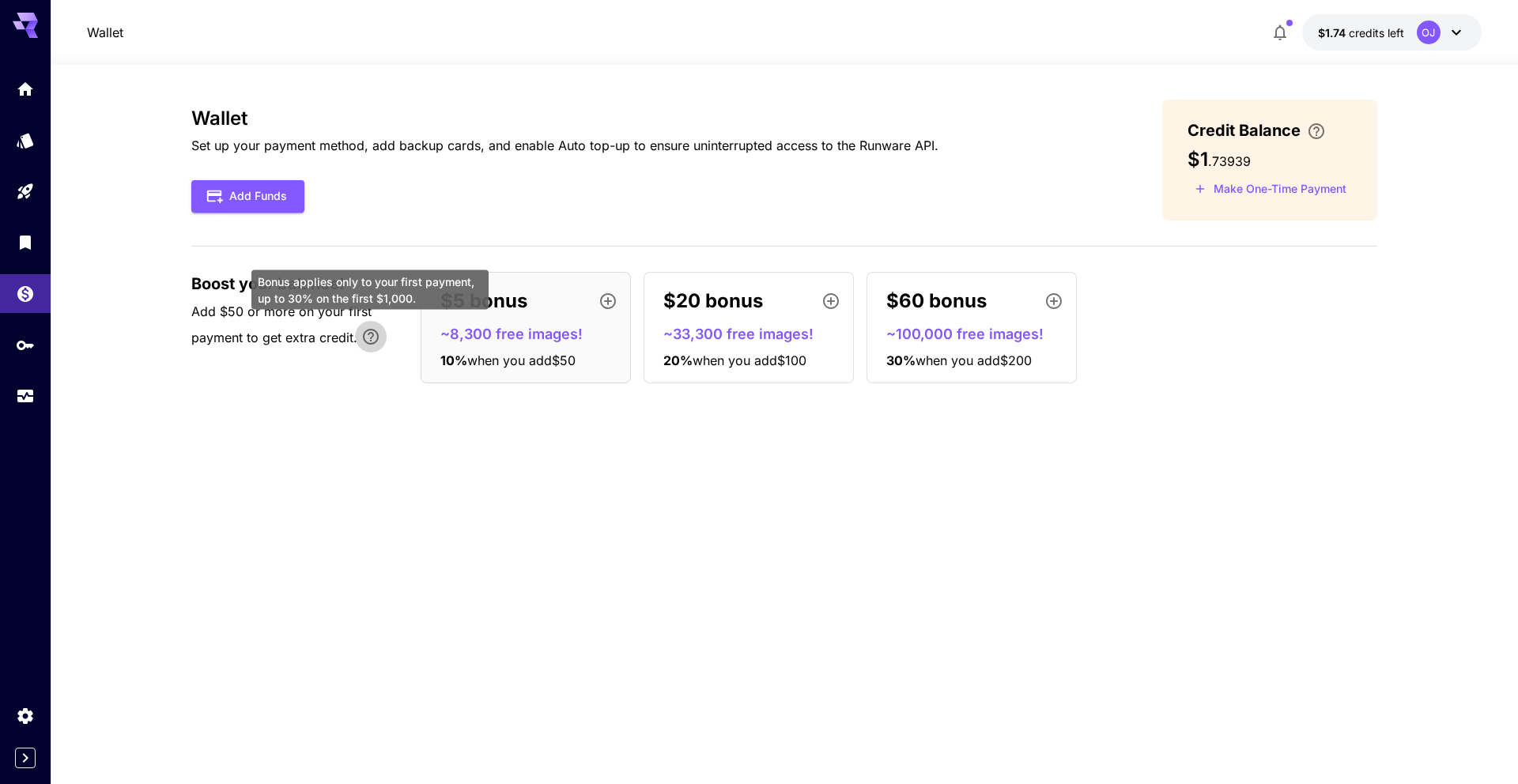
click at [361, 333] on icon "Bonus applies only to your first payment, up to 30% on the first $1,000." at bounding box center [370, 336] width 19 height 19
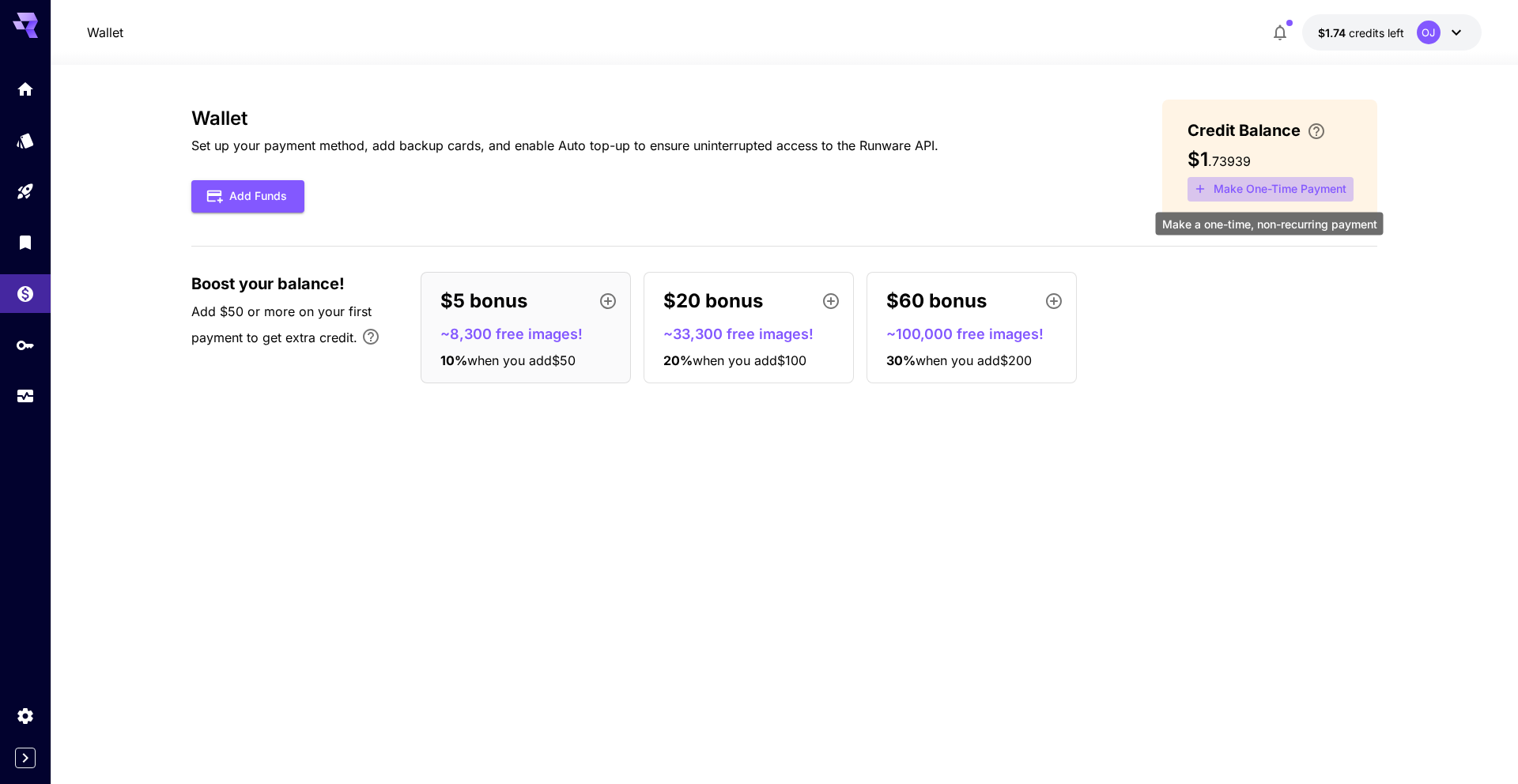
click at [1231, 193] on button "Make One-Time Payment" at bounding box center [1270, 189] width 166 height 24
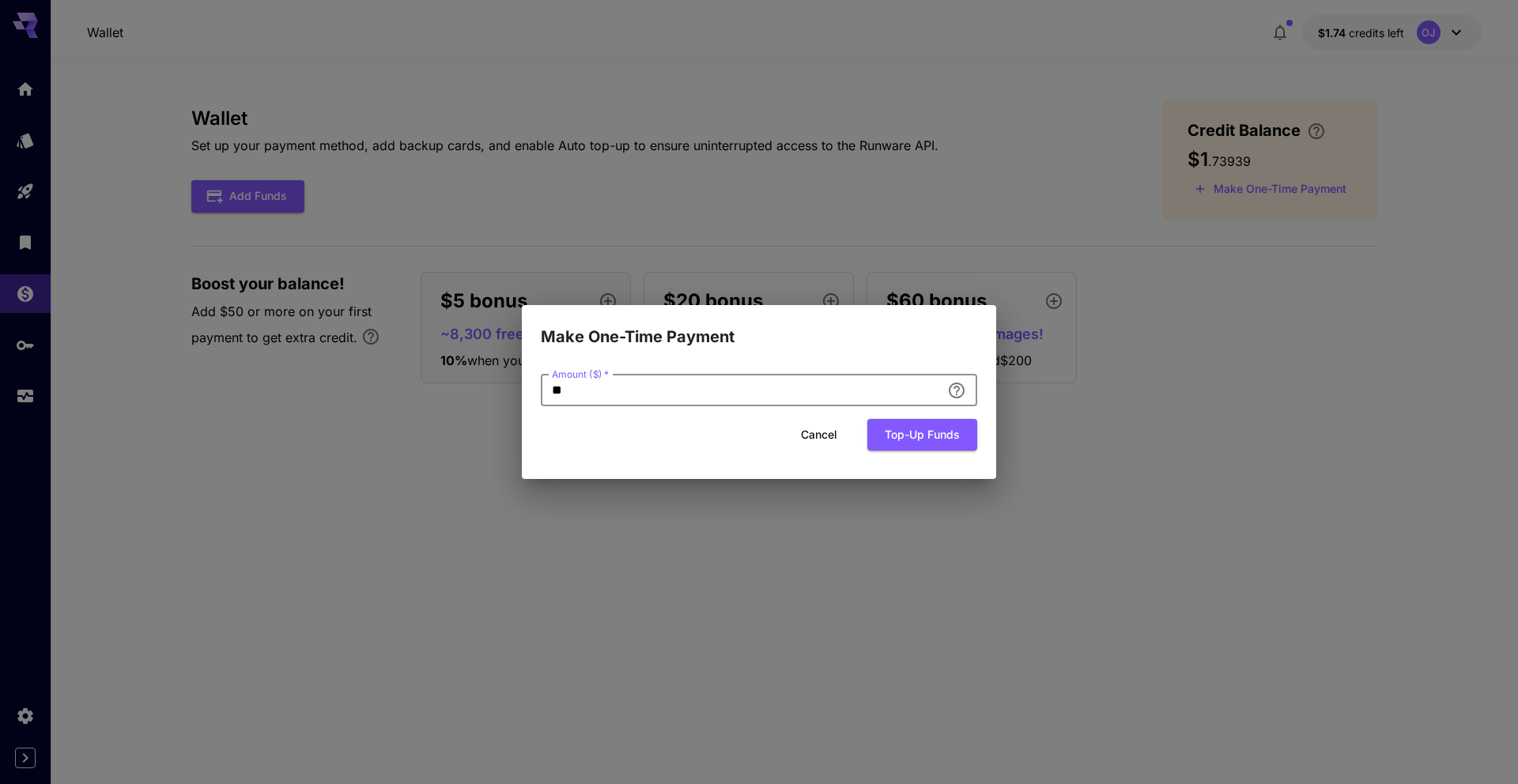
drag, startPoint x: 575, startPoint y: 390, endPoint x: 541, endPoint y: 387, distance: 34.1
click at [541, 387] on input "**" at bounding box center [740, 390] width 400 height 31
click at [923, 438] on button "Top-up funds" at bounding box center [922, 435] width 110 height 32
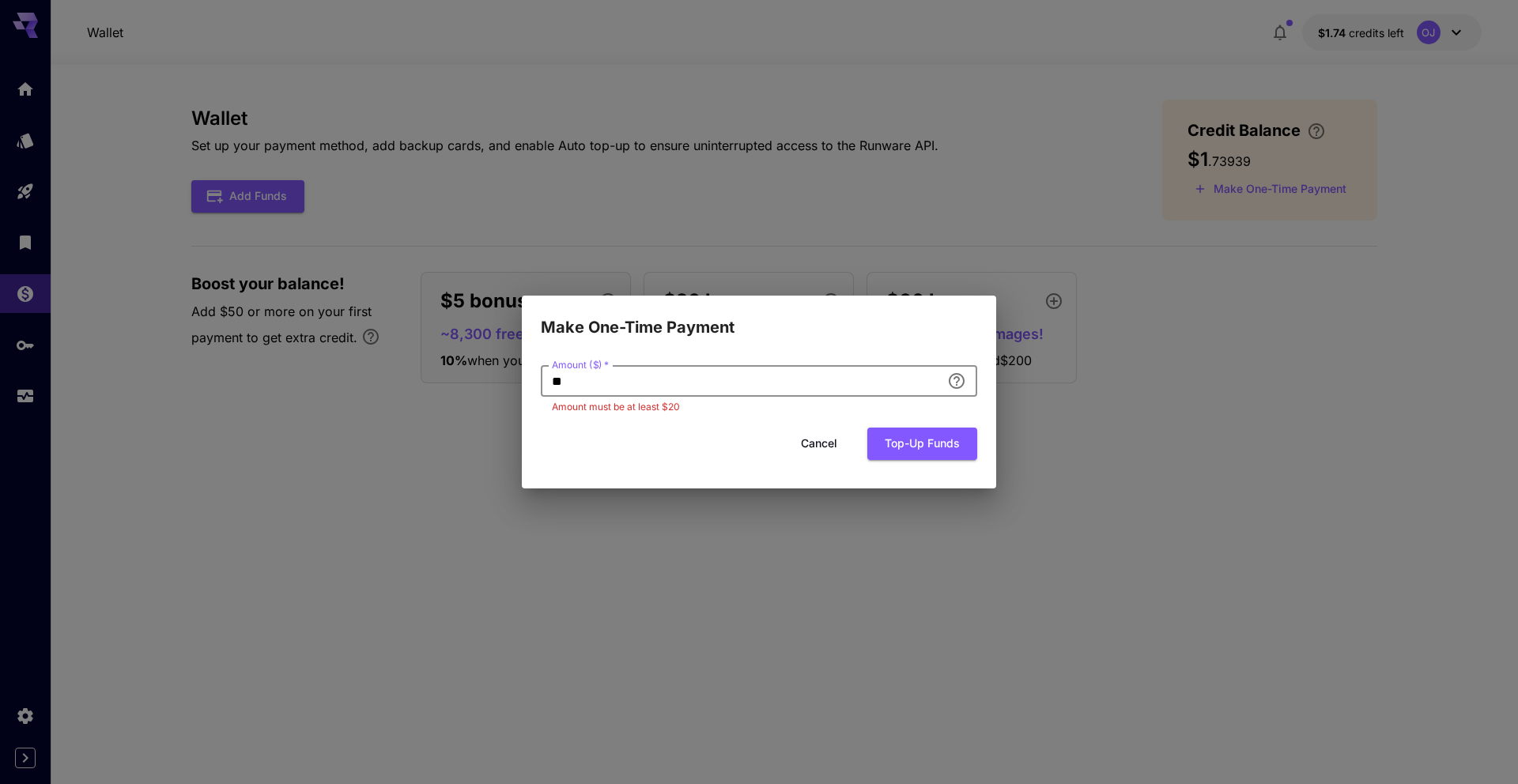
drag, startPoint x: 576, startPoint y: 387, endPoint x: 546, endPoint y: 383, distance: 30.3
click at [546, 383] on input "**" at bounding box center [740, 381] width 400 height 31
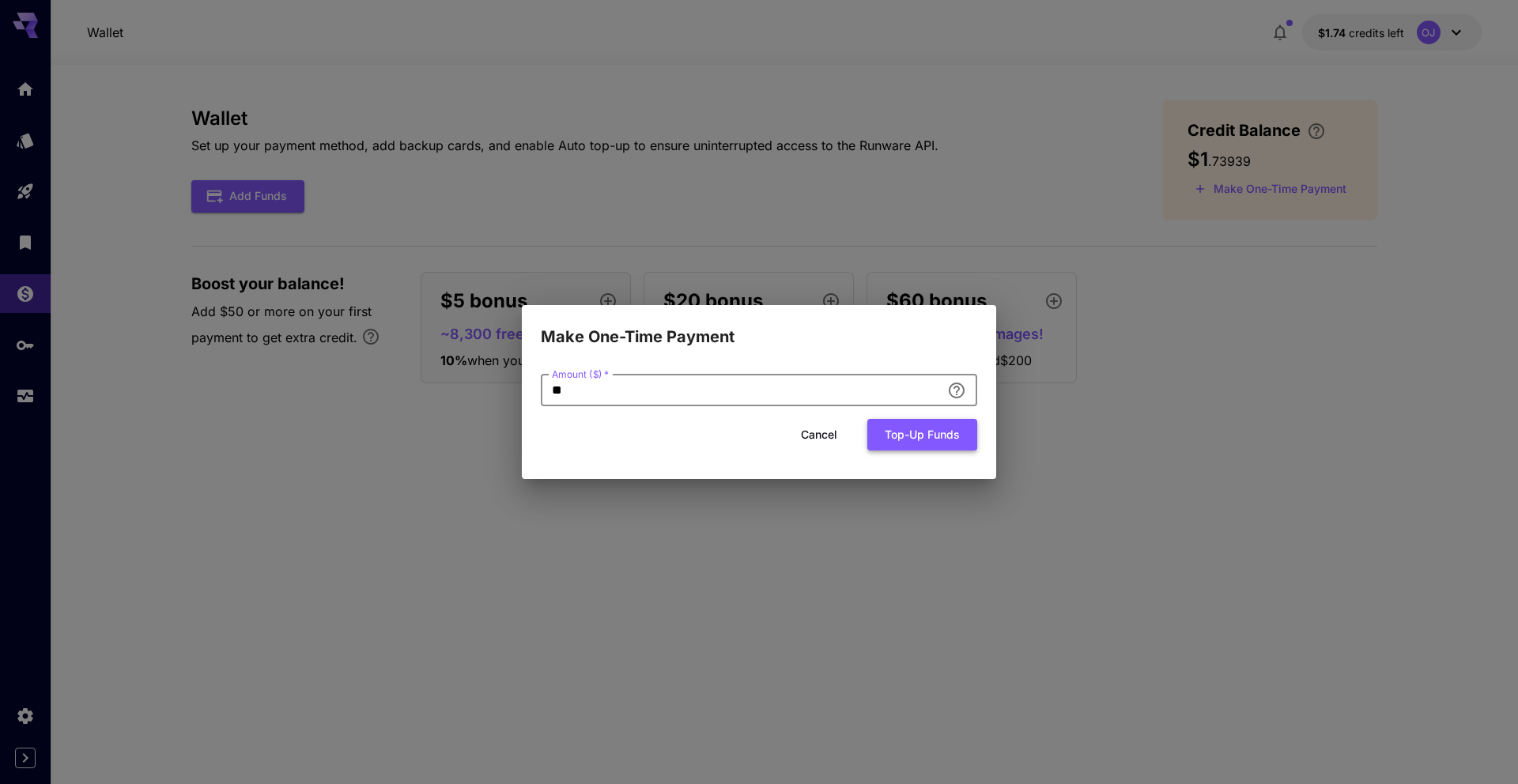
type input "**"
click at [936, 446] on button "Top-up funds" at bounding box center [922, 435] width 110 height 32
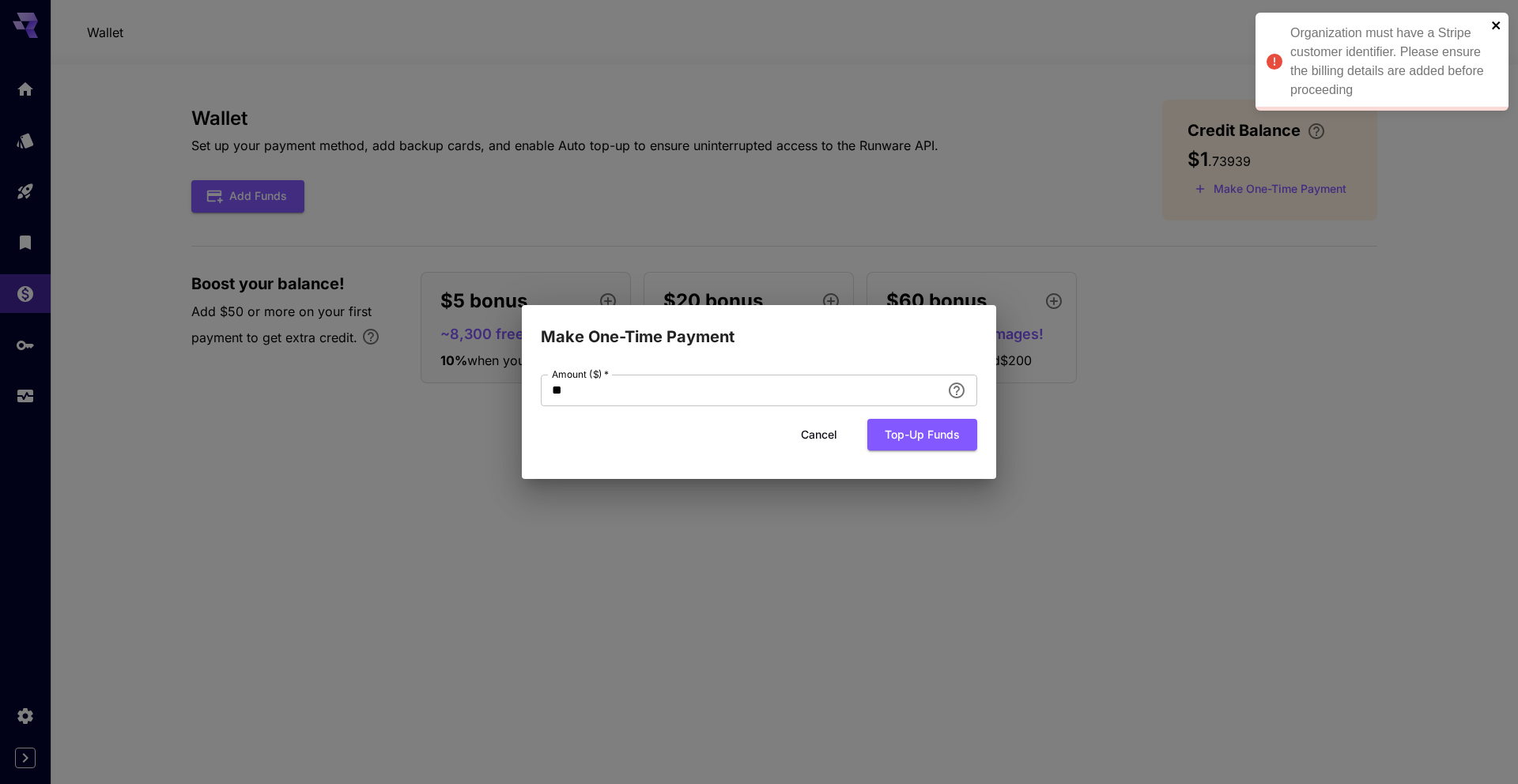
click at [1493, 23] on icon "close" at bounding box center [1496, 25] width 8 height 8
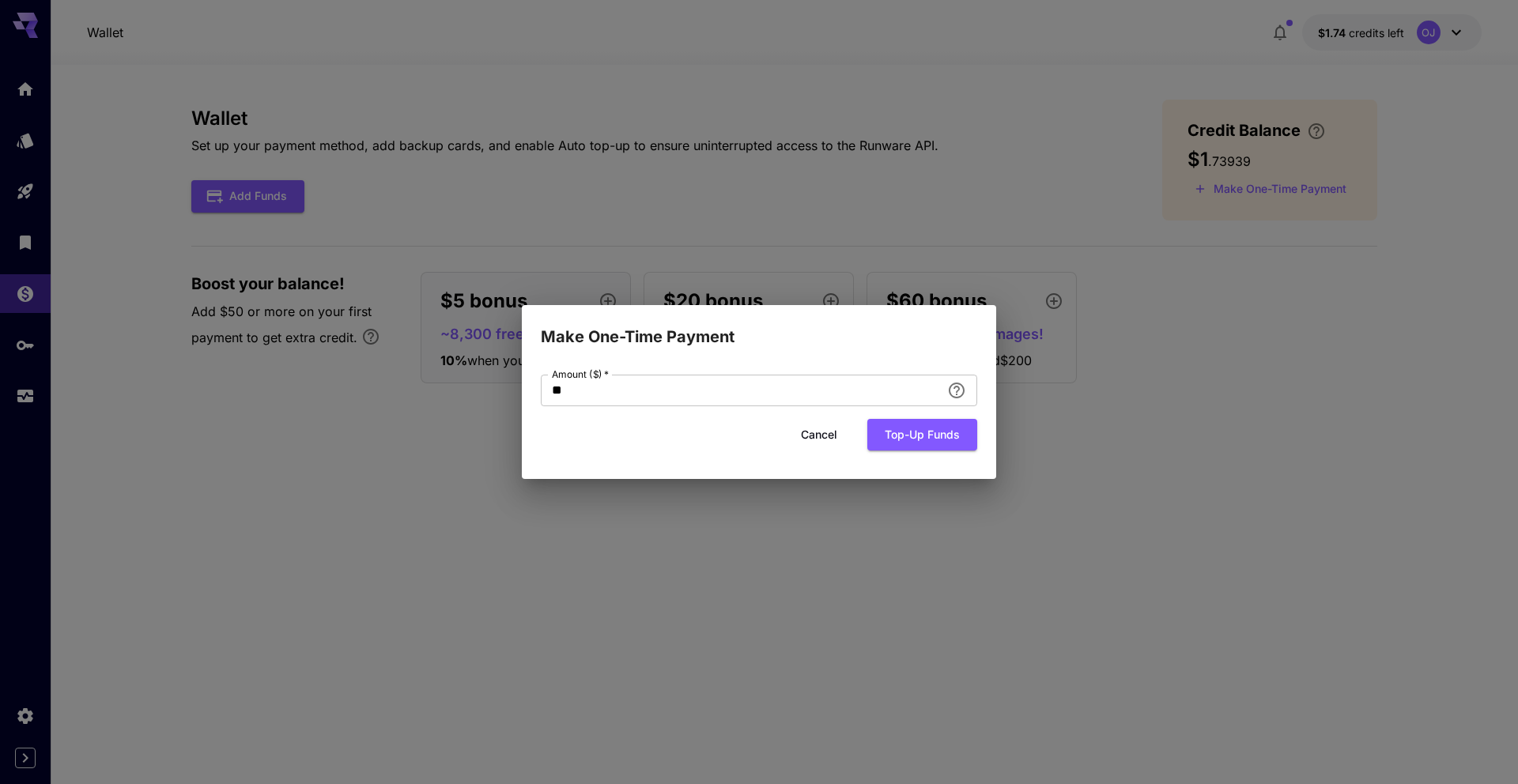
click at [815, 437] on button "Cancel" at bounding box center [818, 435] width 71 height 32
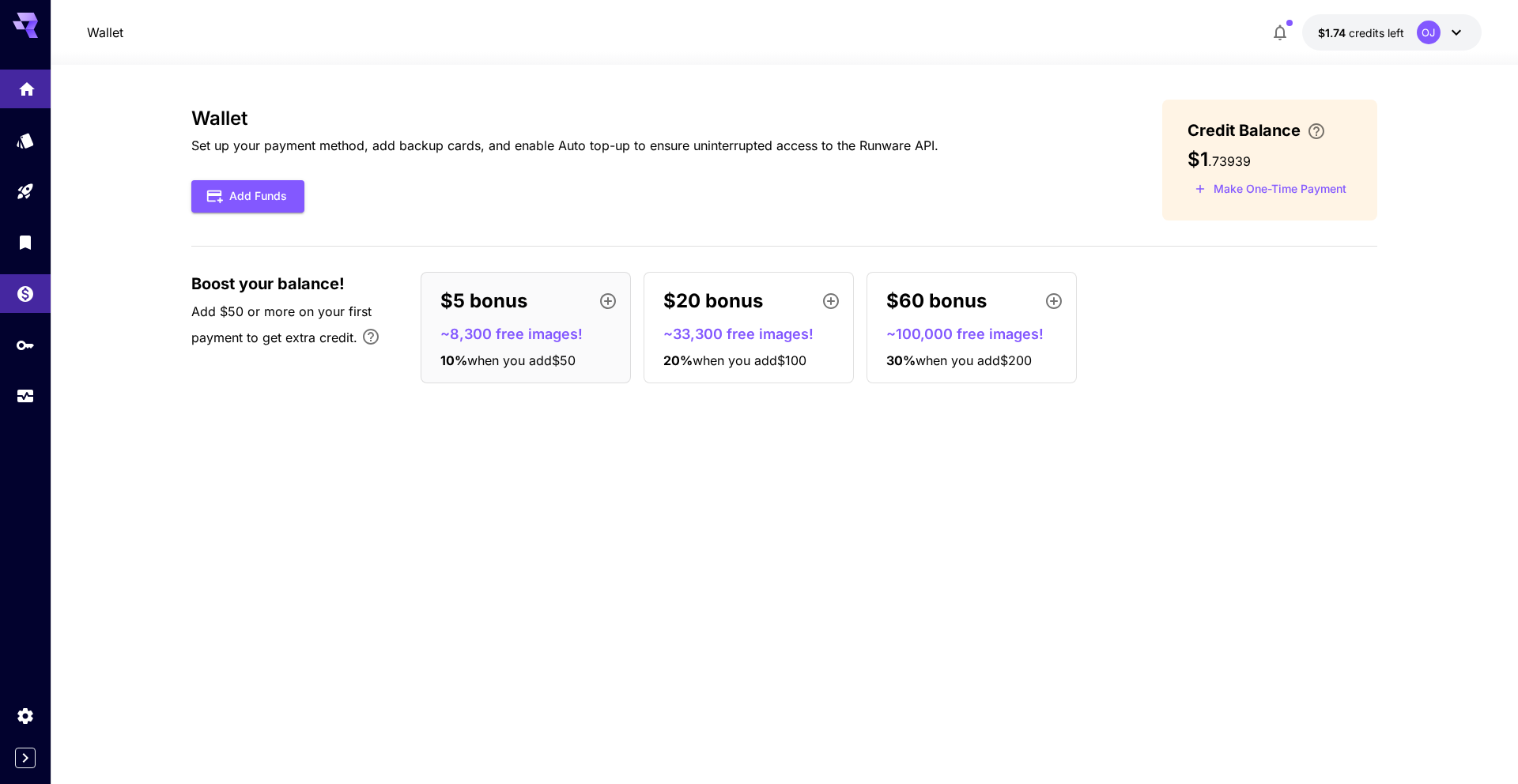
click at [19, 99] on link at bounding box center [25, 89] width 50 height 39
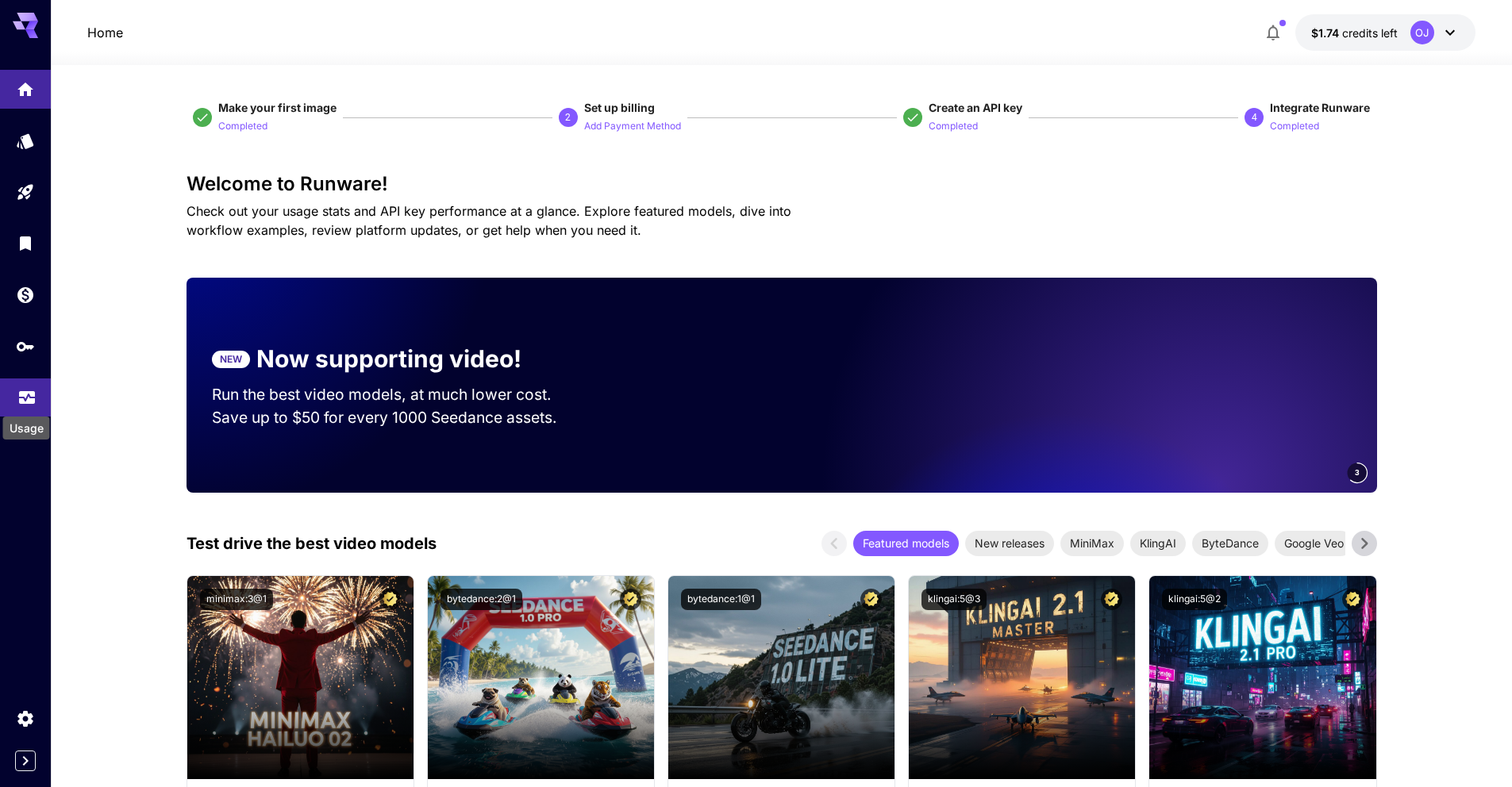
click at [18, 390] on icon "Usage" at bounding box center [26, 392] width 19 height 19
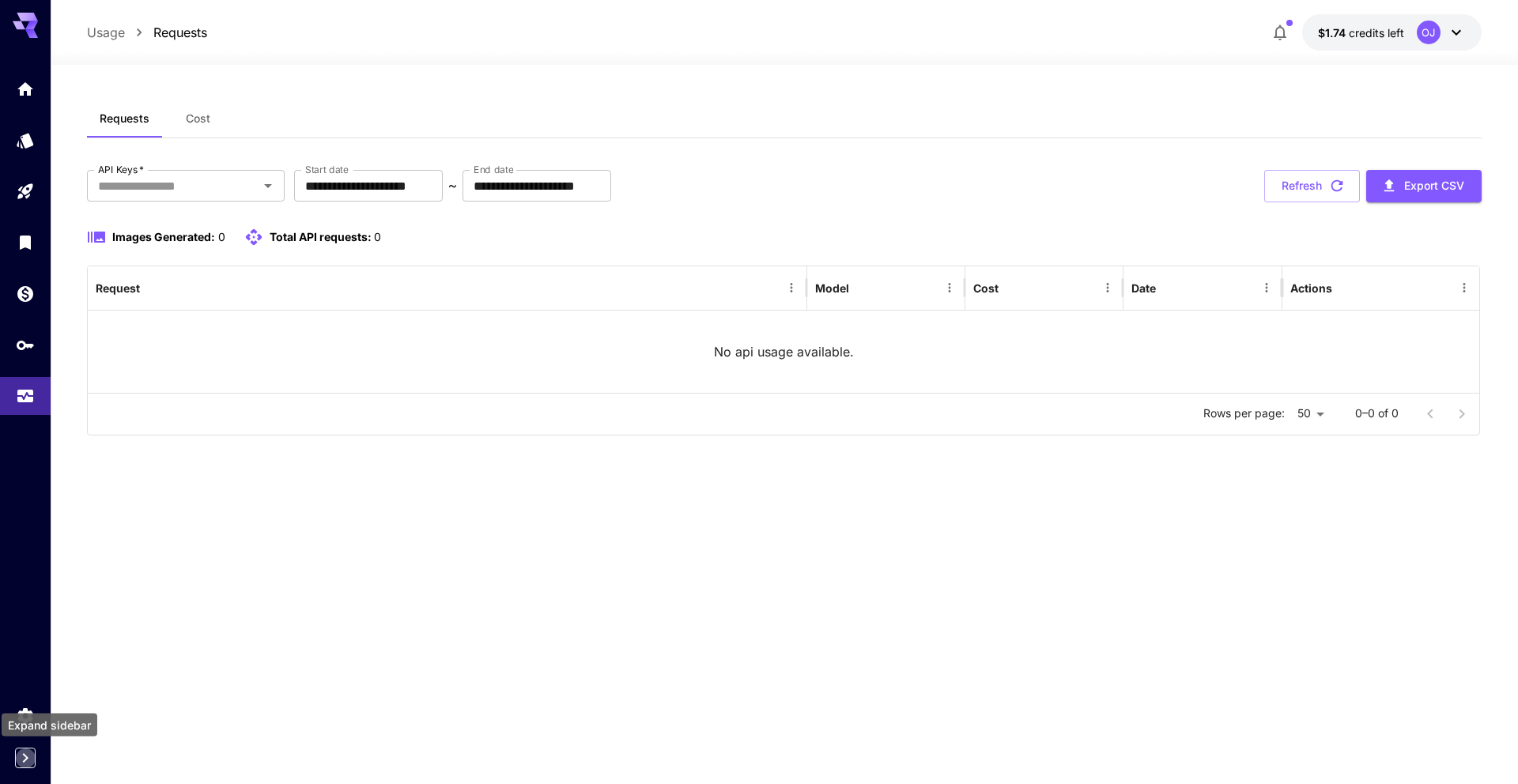
click at [25, 757] on icon "Expand sidebar" at bounding box center [26, 758] width 5 height 10
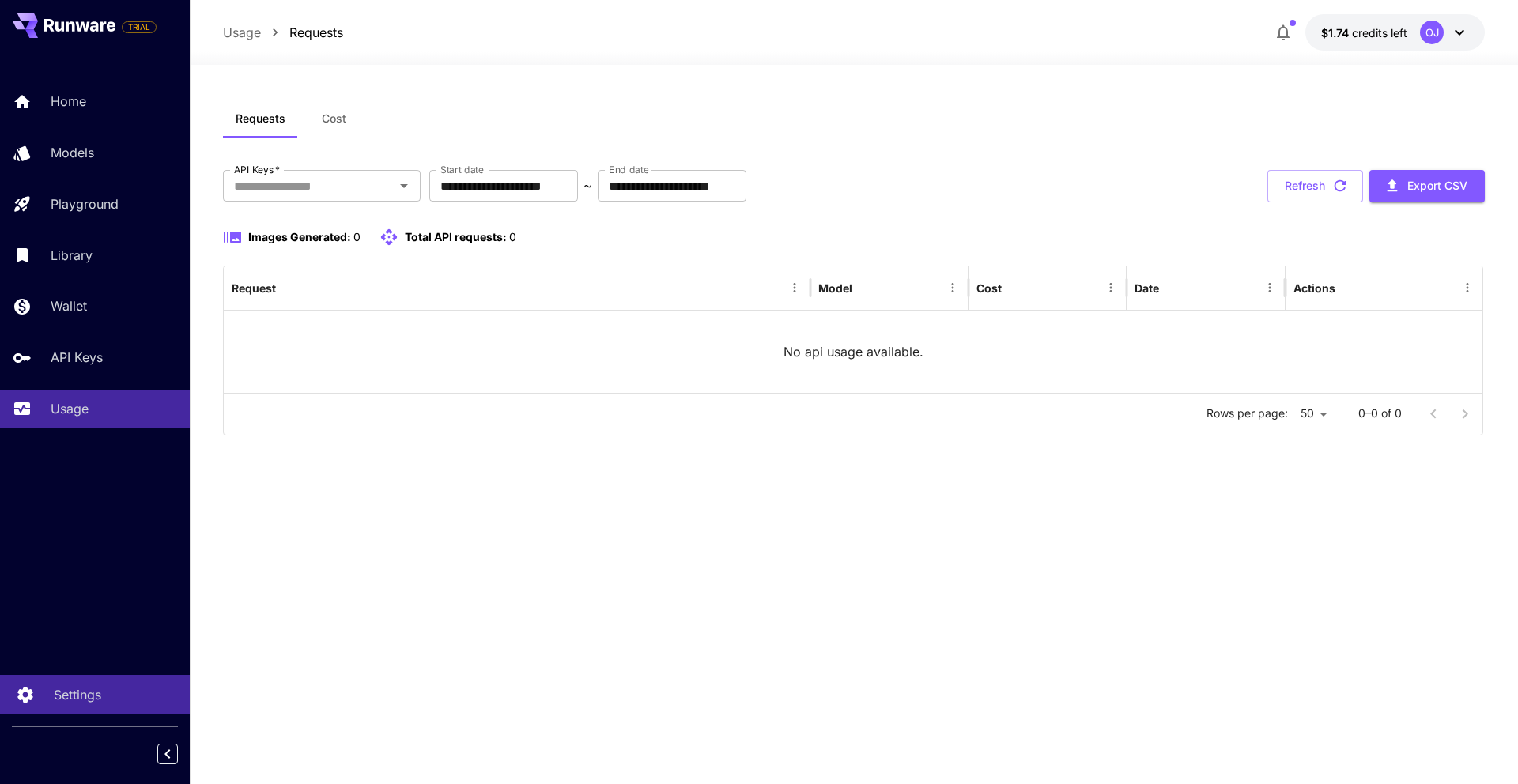
click at [85, 701] on p "Settings" at bounding box center [77, 694] width 47 height 19
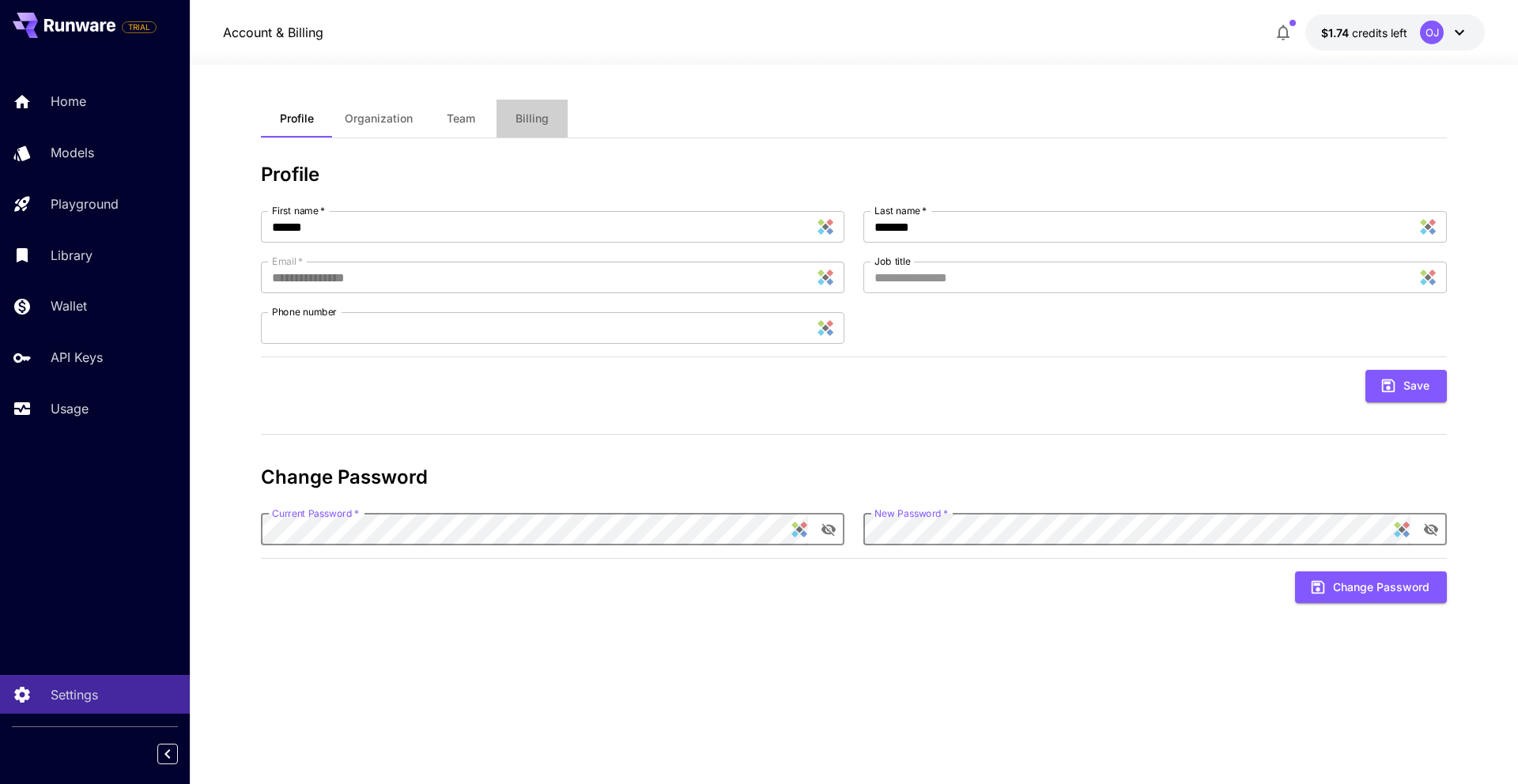
click at [527, 112] on span "Billing" at bounding box center [531, 118] width 33 height 14
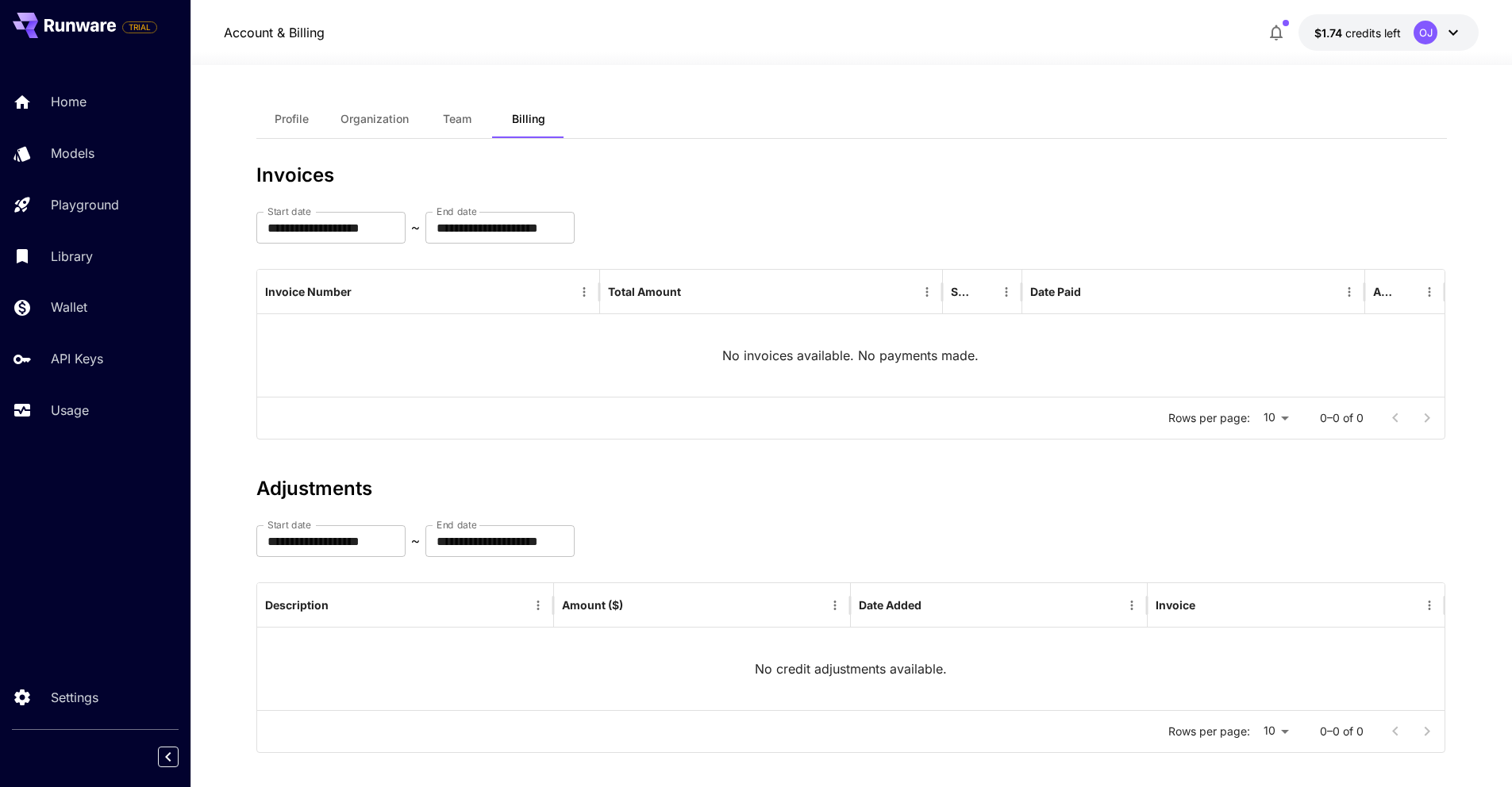
click at [61, 133] on div "Home Models Playground Library Wallet API Keys Usage" at bounding box center [95, 256] width 191 height 347
click at [56, 150] on p "Models" at bounding box center [76, 153] width 44 height 19
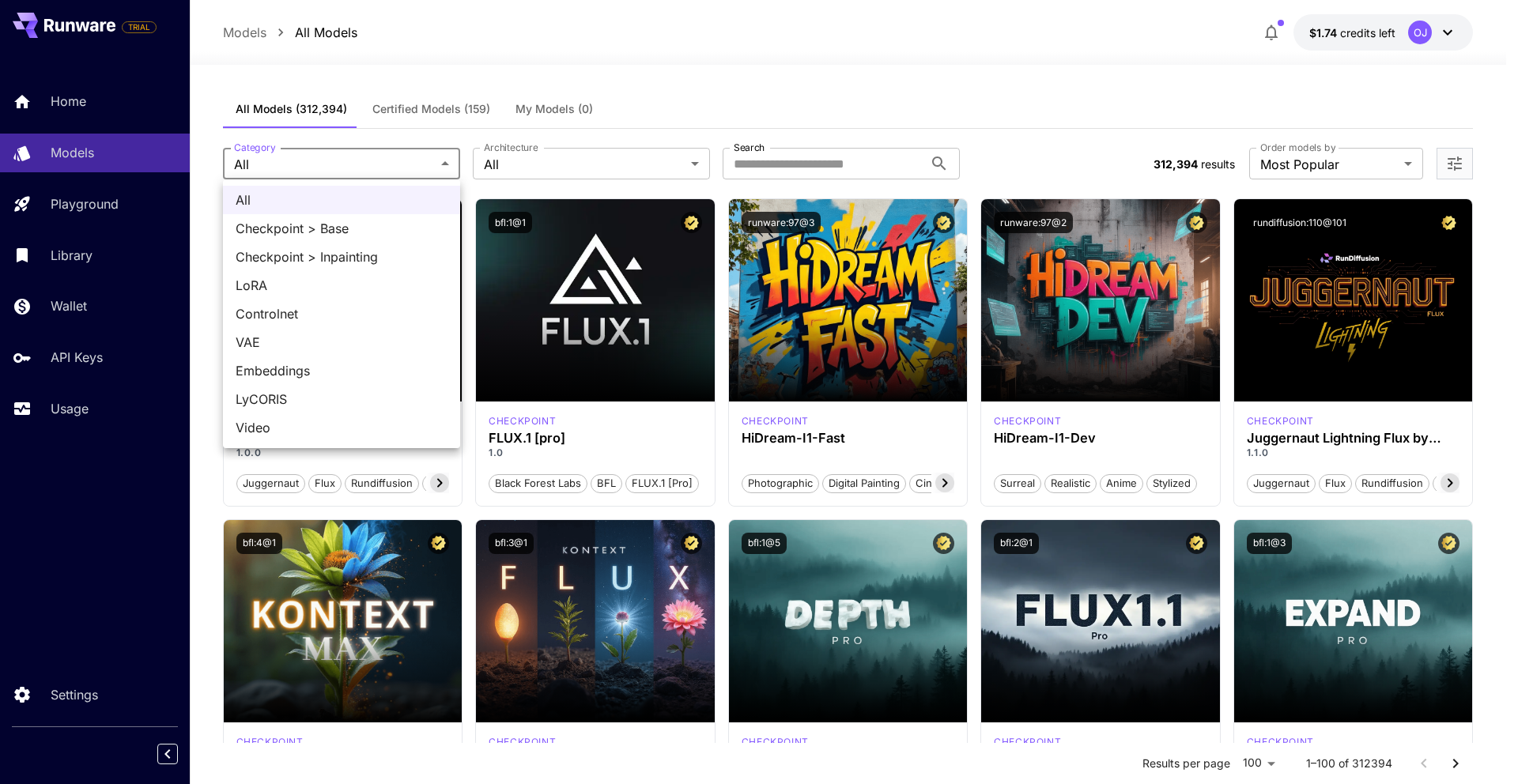
click at [440, 166] on div at bounding box center [759, 392] width 1518 height 784
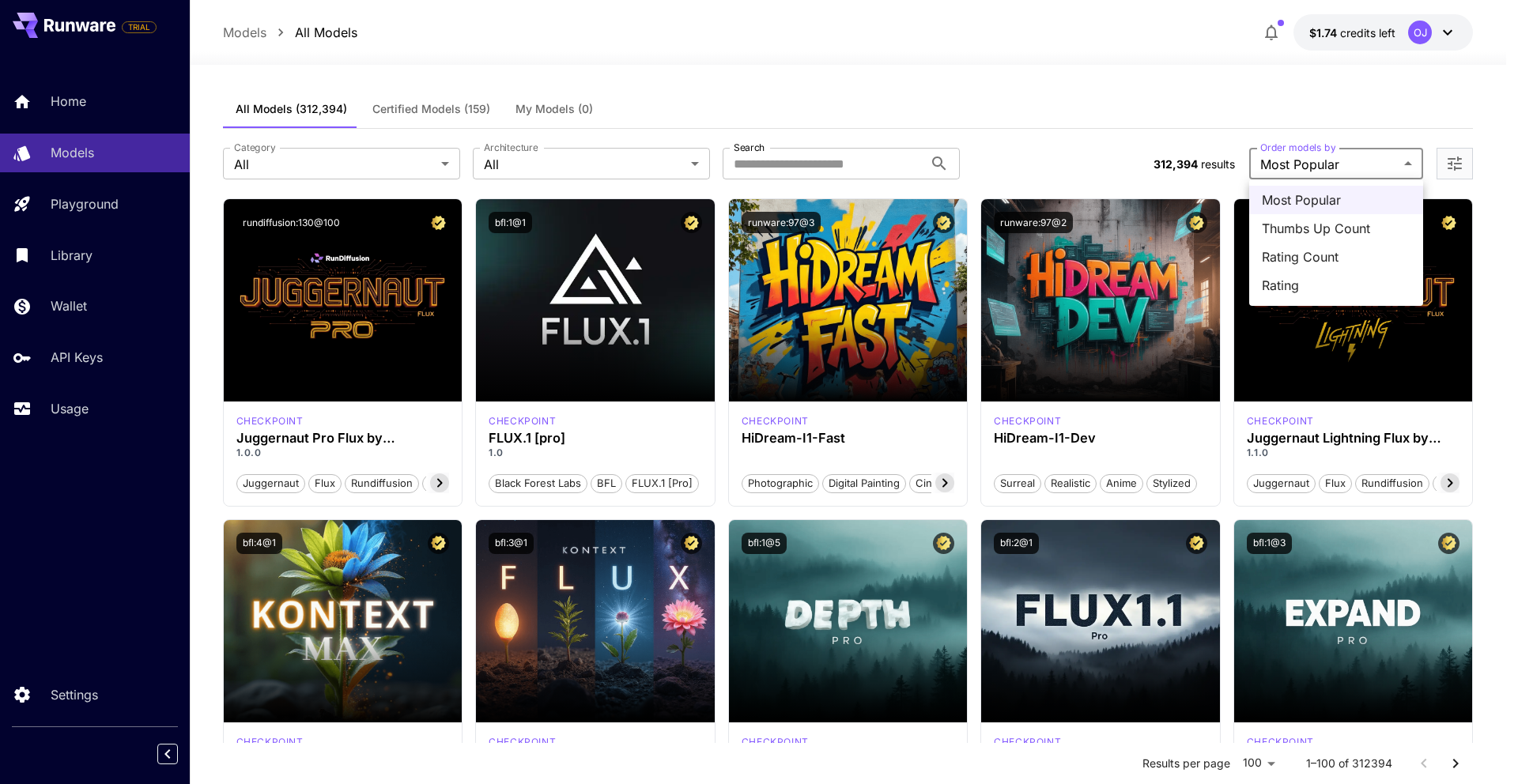
click at [1333, 191] on span "Most Popular" at bounding box center [1336, 200] width 149 height 19
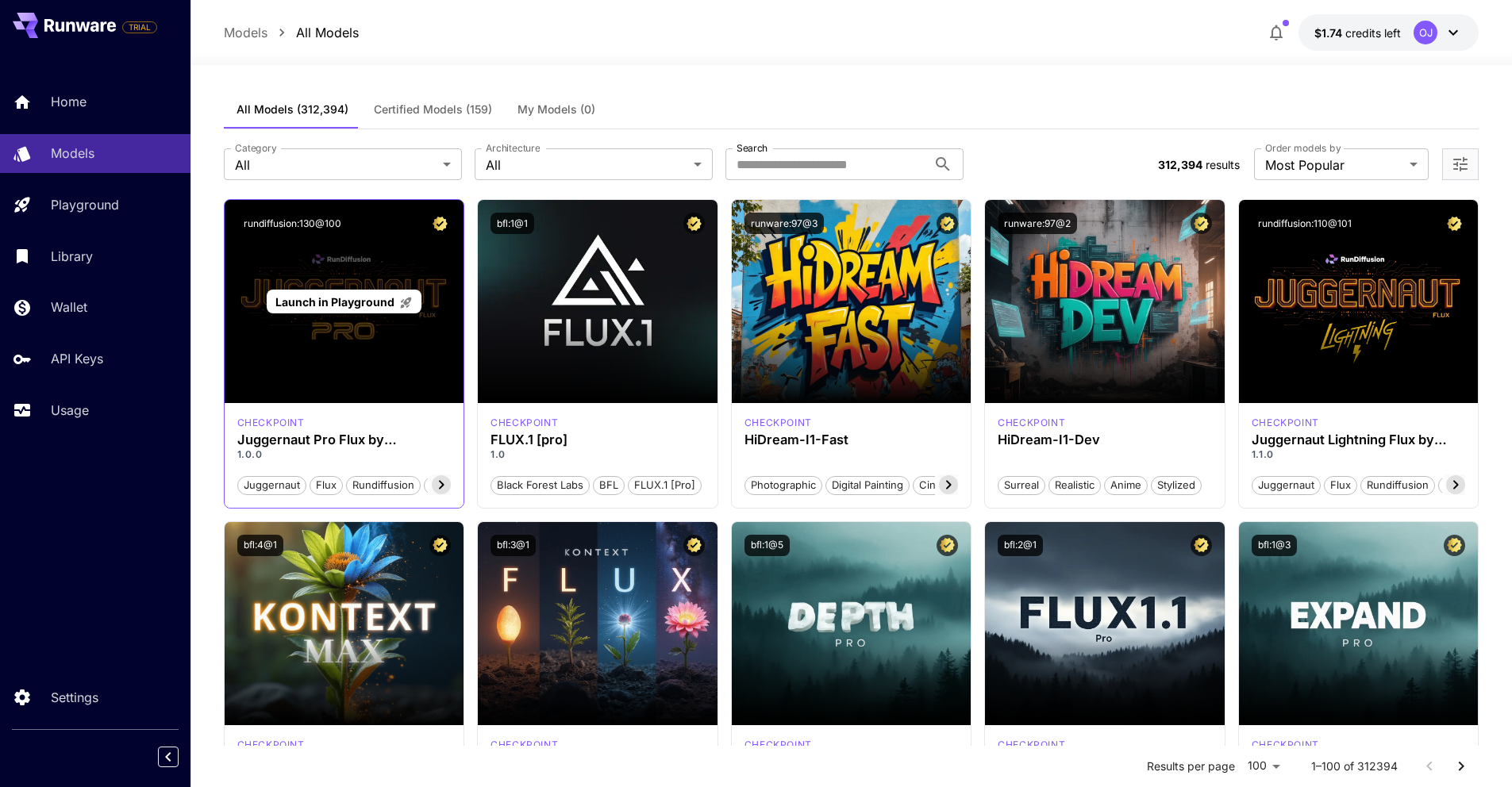
click at [400, 256] on div "Launch in Playground" at bounding box center [344, 301] width 239 height 203
click at [360, 309] on p "Launch in Playground" at bounding box center [344, 301] width 138 height 17
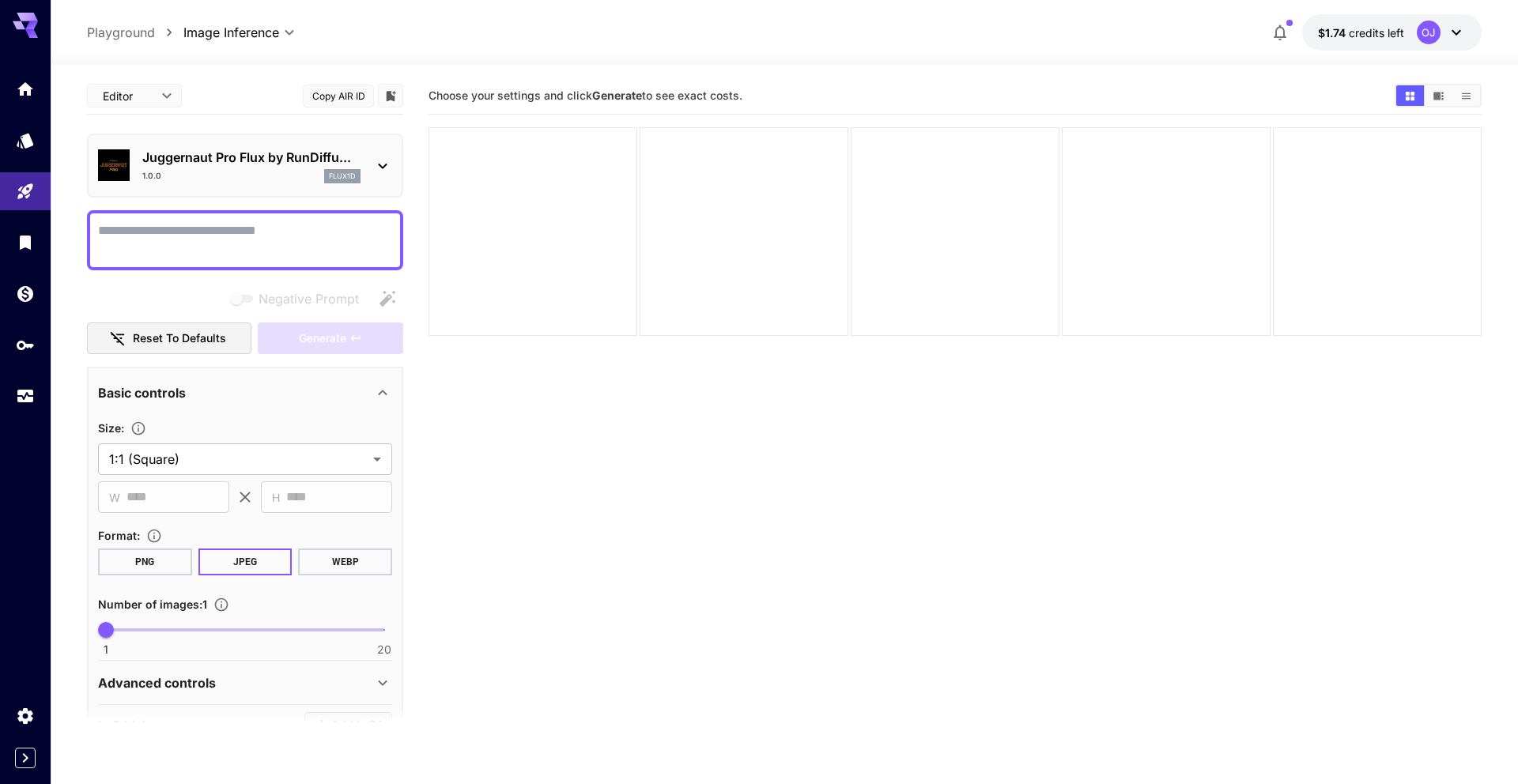
click at [169, 104] on body "**********" at bounding box center [759, 454] width 1518 height 909
click at [148, 151] on span "JSON" at bounding box center [134, 156] width 70 height 19
type input "****"
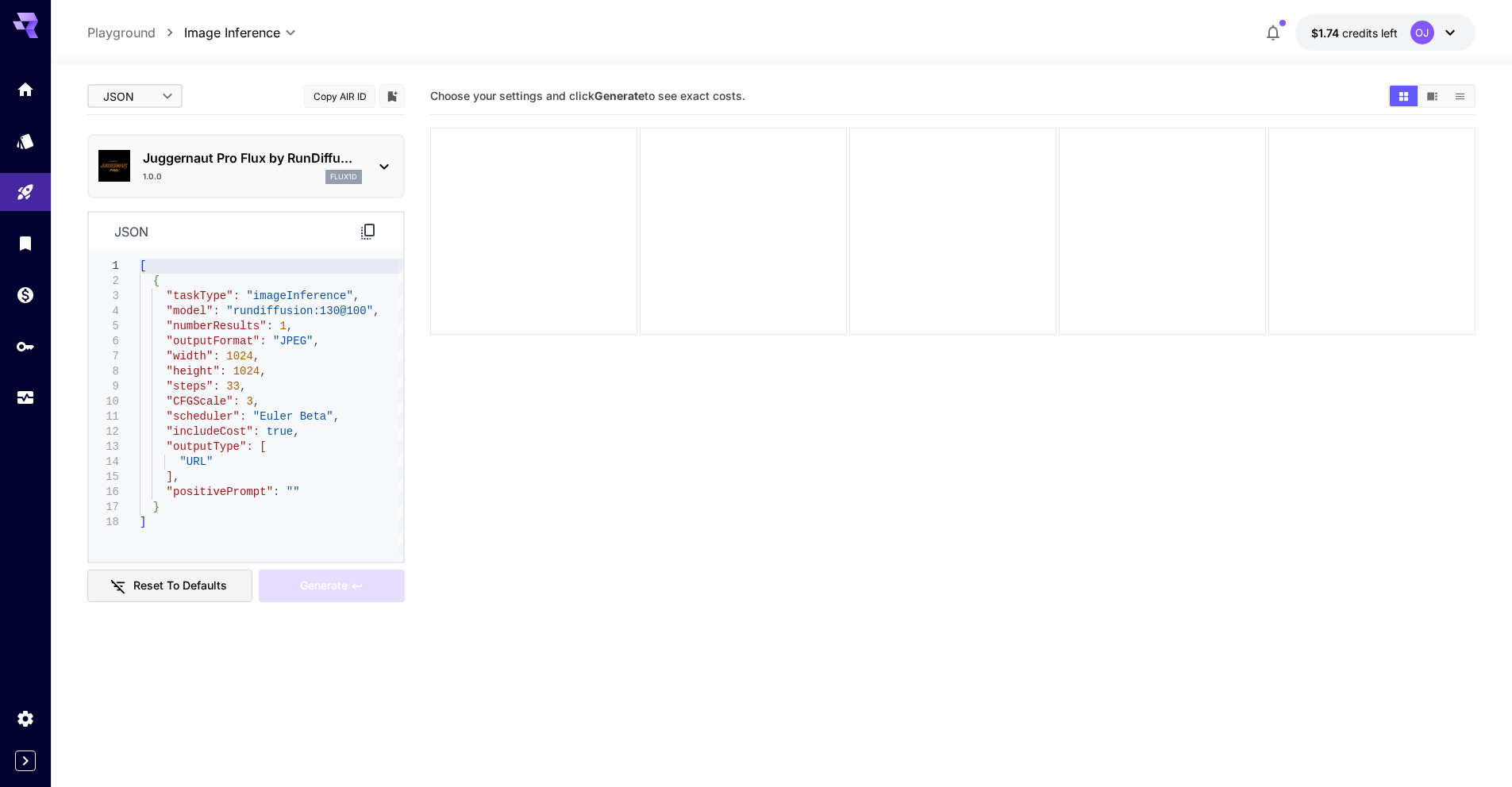
click at [366, 228] on icon at bounding box center [367, 232] width 13 height 16
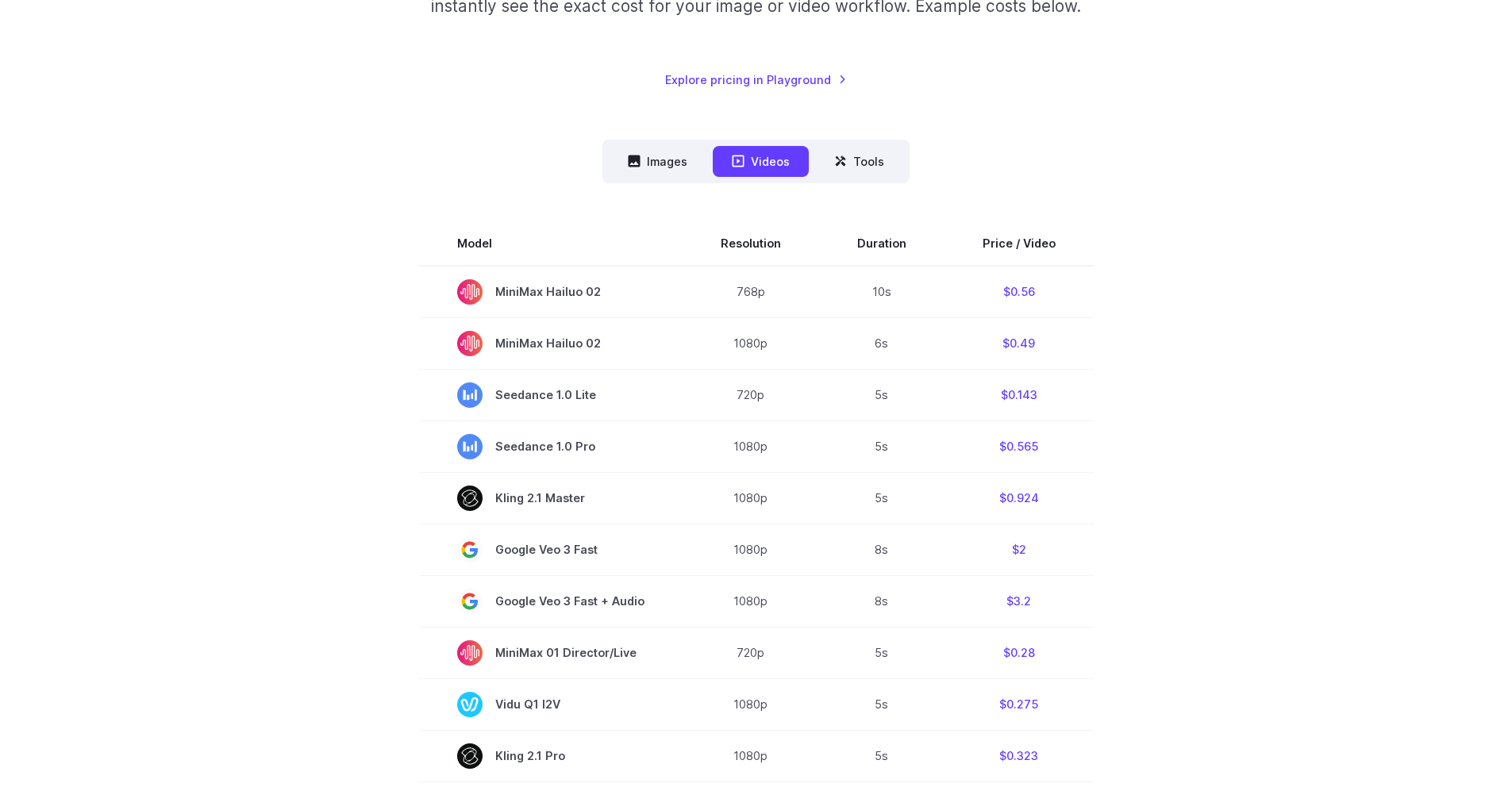
scroll to position [317, 0]
click at [650, 156] on button "Images" at bounding box center [658, 160] width 98 height 31
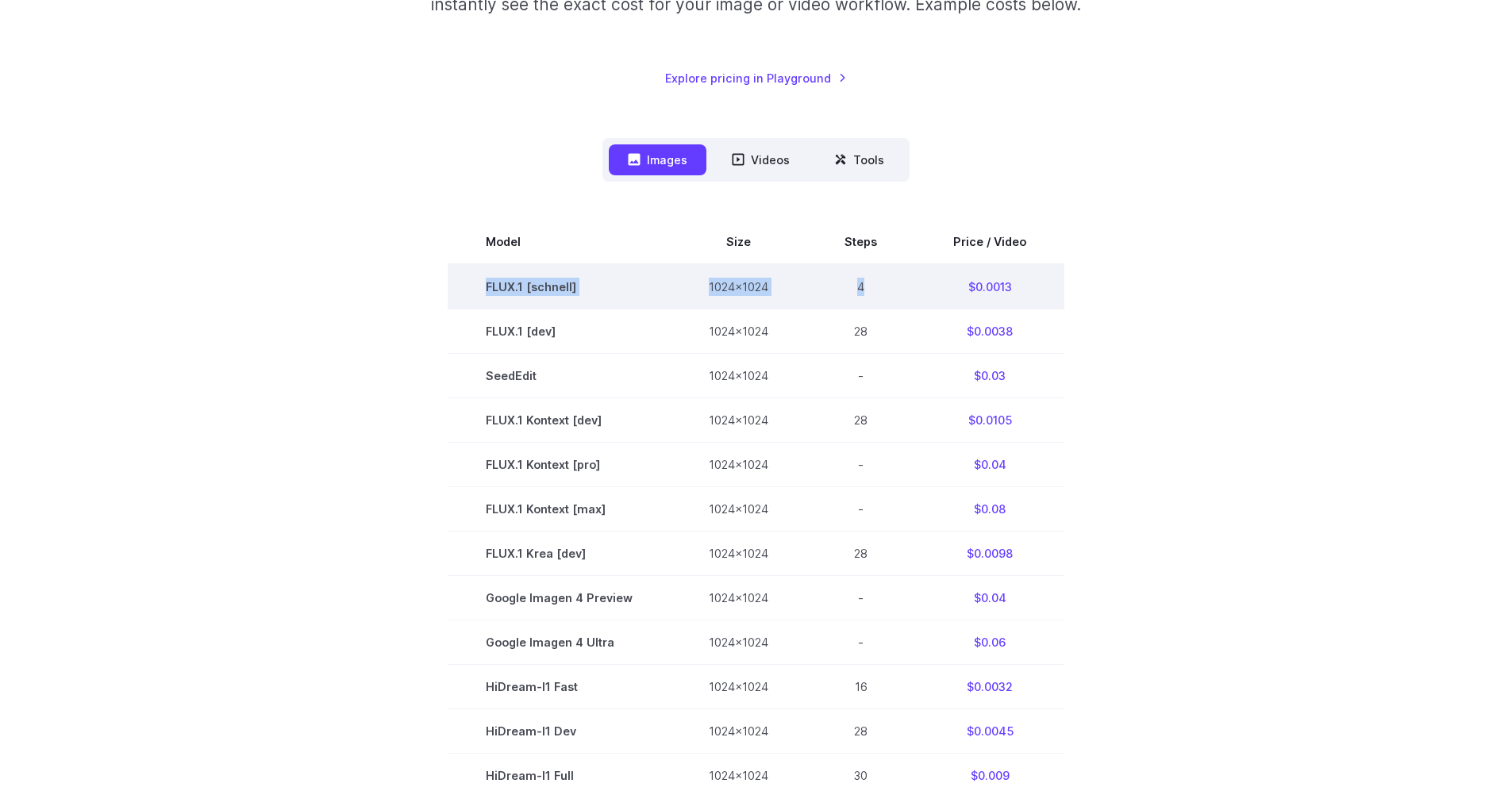
drag, startPoint x: 874, startPoint y: 284, endPoint x: 488, endPoint y: 290, distance: 386.0
click at [488, 290] on tr "FLUX.1 [[PERSON_NAME]] 1024x1024 4 $0.0013" at bounding box center [756, 287] width 616 height 45
copy tr "FLUX.1 [[PERSON_NAME]] 1024x1024 4"
